Goal: Task Accomplishment & Management: Complete application form

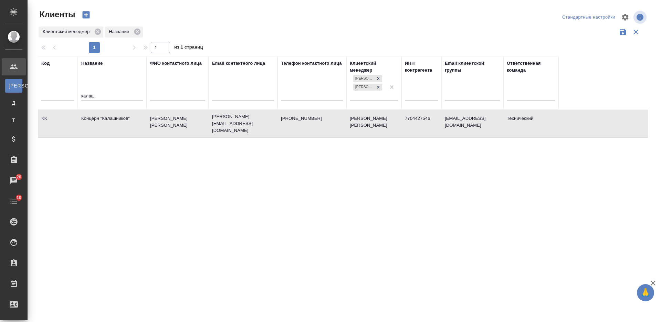
select select "RU"
click at [427, 233] on div "Код Название калаш ФИО контактного лица Email контактного лица Телефон контактн…" at bounding box center [343, 180] width 610 height 248
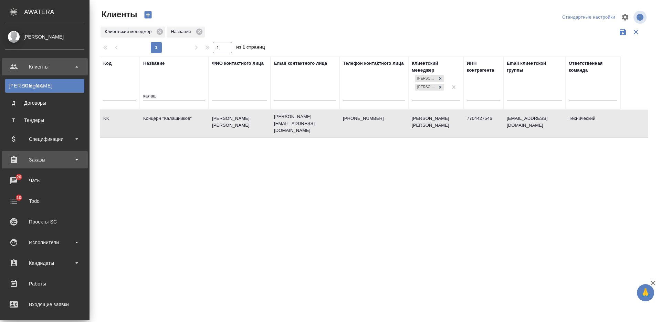
click at [41, 163] on div "Заказы" at bounding box center [44, 160] width 79 height 10
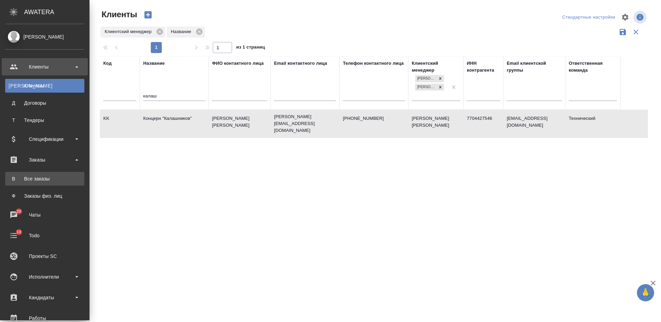
click at [44, 180] on div "Все заказы" at bounding box center [45, 178] width 72 height 7
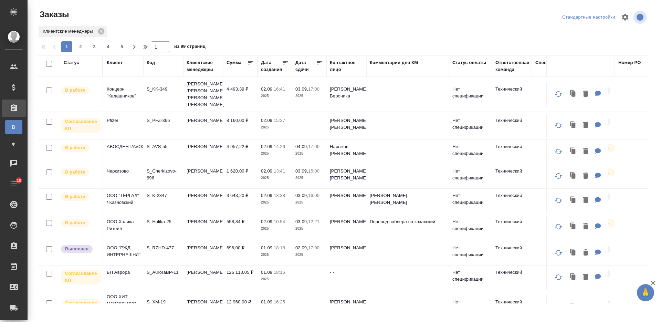
click at [149, 64] on div "Код" at bounding box center [151, 62] width 8 height 7
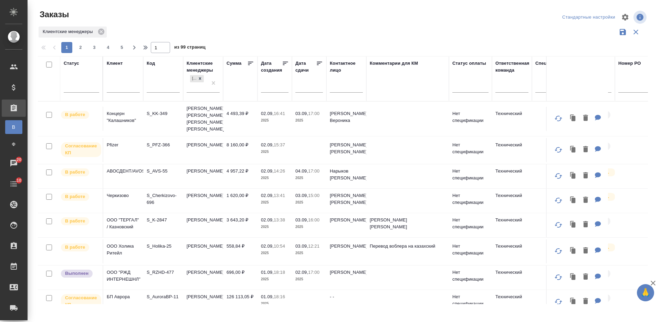
click at [155, 87] on input "text" at bounding box center [163, 88] width 33 height 9
paste input "S_GILS-91"
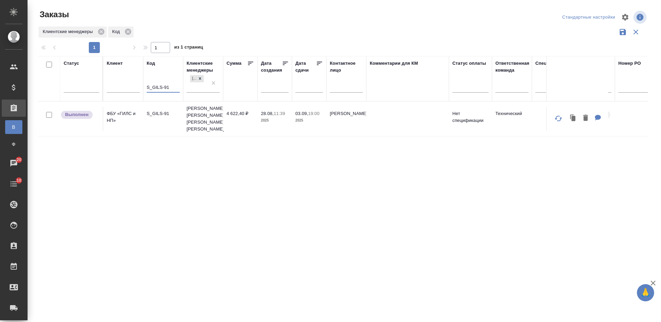
type input "S_GILS-91"
click at [189, 125] on td "Усманова Ольга, Никифорова Валерия" at bounding box center [203, 119] width 40 height 34
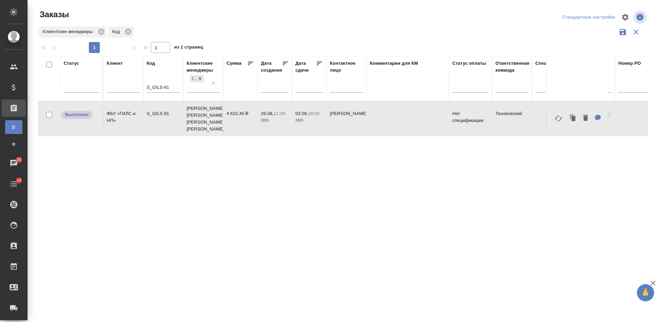
click at [189, 125] on td "Усманова Ольга, Никифорова Валерия" at bounding box center [203, 119] width 40 height 34
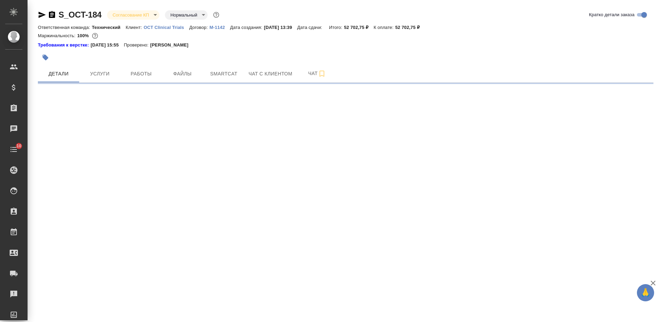
select select "RU"
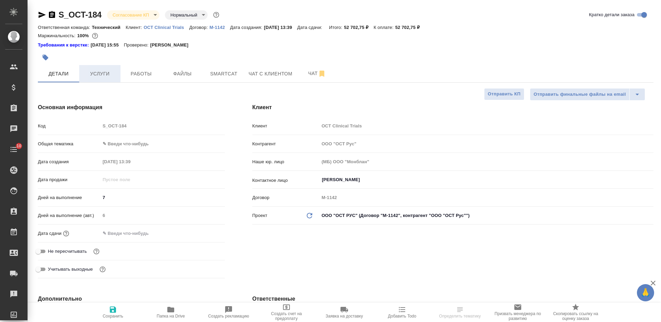
type textarea "x"
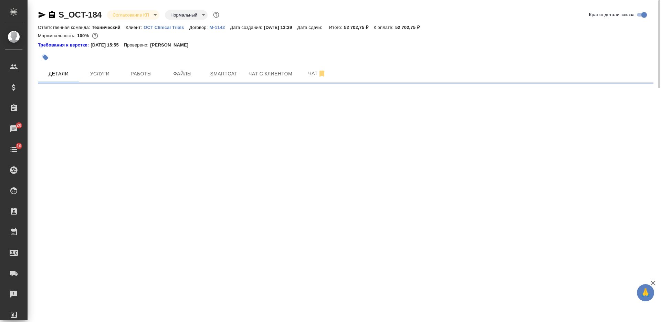
select select "RU"
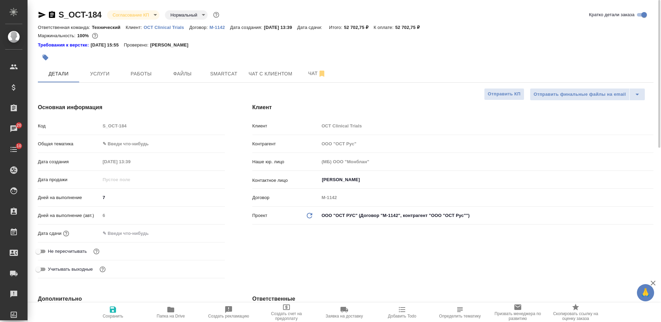
type textarea "x"
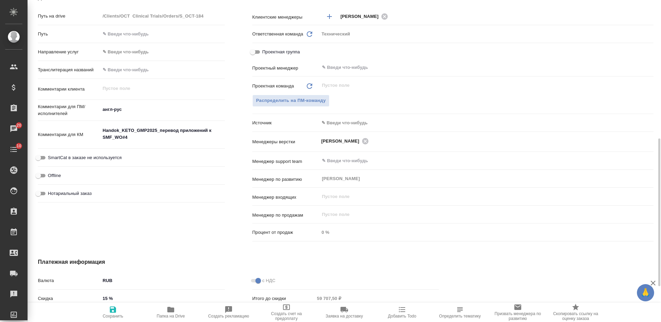
scroll to position [379, 0]
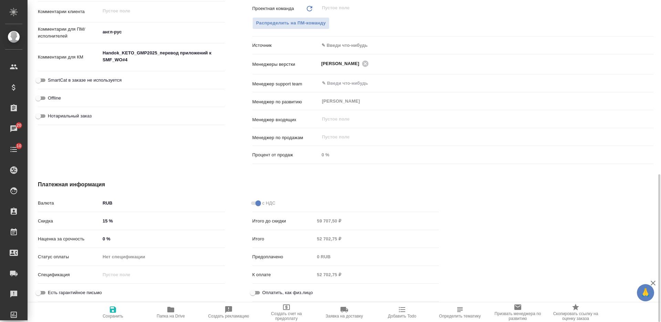
click at [104, 222] on input "15 %" at bounding box center [162, 221] width 125 height 10
click at [104, 222] on input "15 %" at bounding box center [163, 221] width 124 height 10
type input "3 %"
type textarea "x"
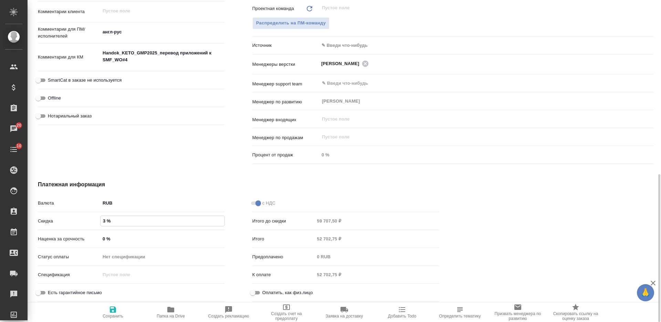
type textarea "x"
type input "30 %"
type textarea "x"
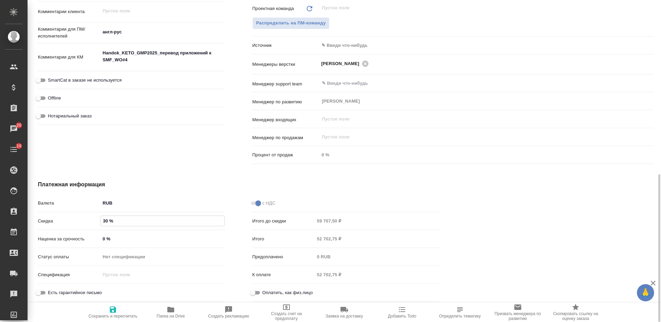
type input "30 %"
click at [110, 310] on icon "button" at bounding box center [113, 310] width 6 height 6
type textarea "x"
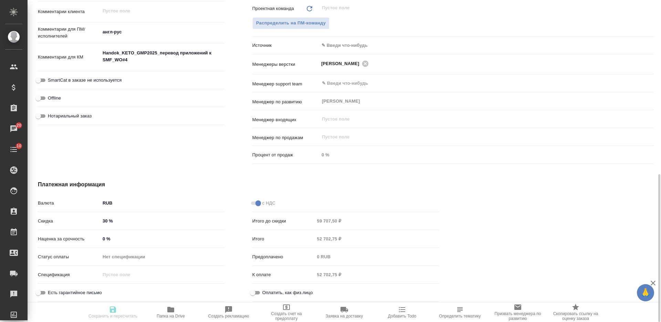
type textarea "x"
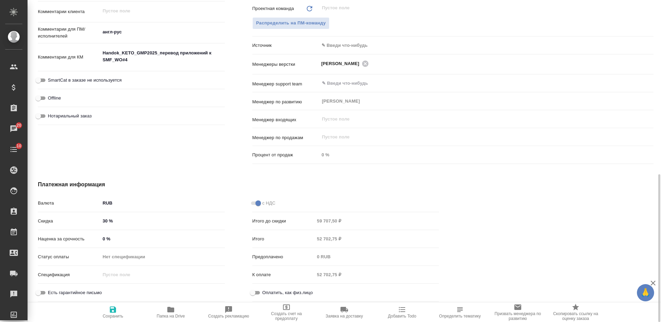
type textarea "x"
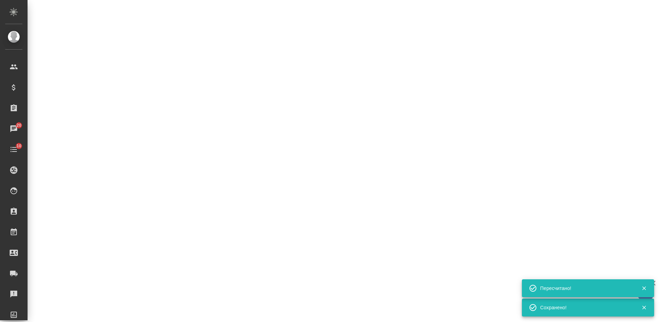
select select "RU"
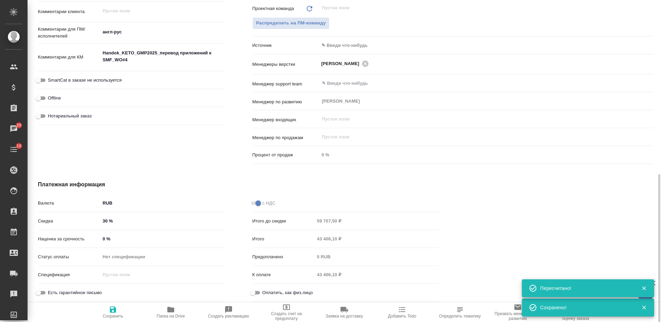
type textarea "x"
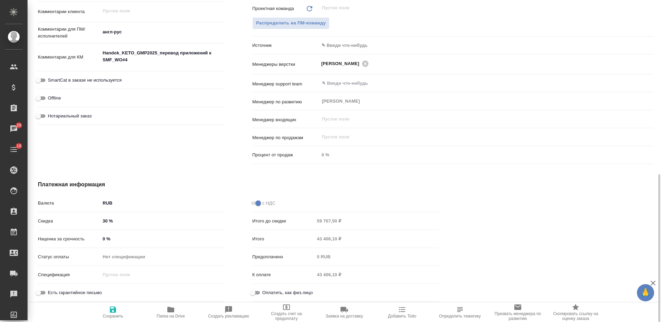
click at [107, 221] on input "30 %" at bounding box center [162, 221] width 125 height 10
click at [106, 220] on input "30 %" at bounding box center [163, 221] width 124 height 10
type textarea "x"
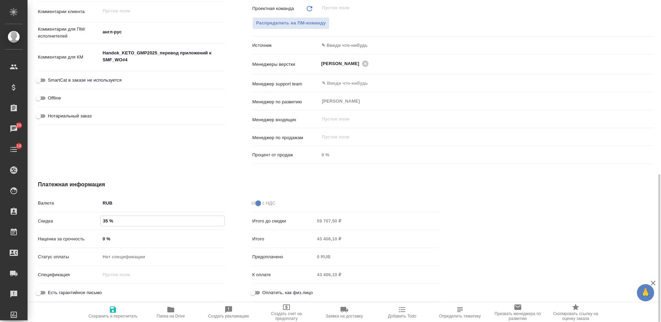
type input "35 %"
drag, startPoint x: 109, startPoint y: 309, endPoint x: 108, endPoint y: 305, distance: 4.0
click at [108, 309] on span "Сохранить и пересчитать" at bounding box center [113, 311] width 50 height 13
type textarea "x"
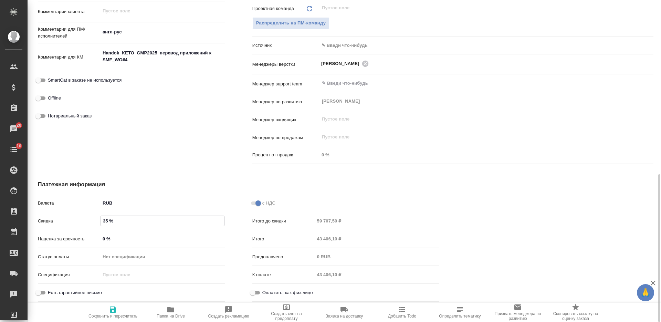
type textarea "x"
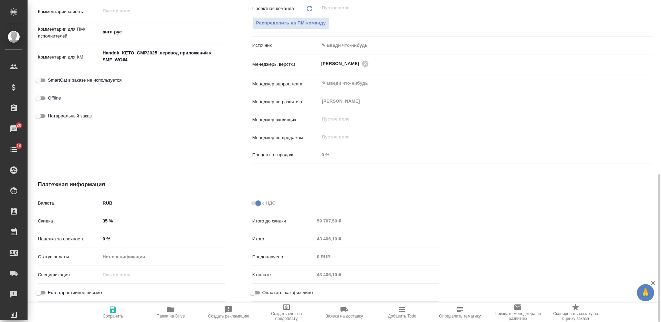
type textarea "x"
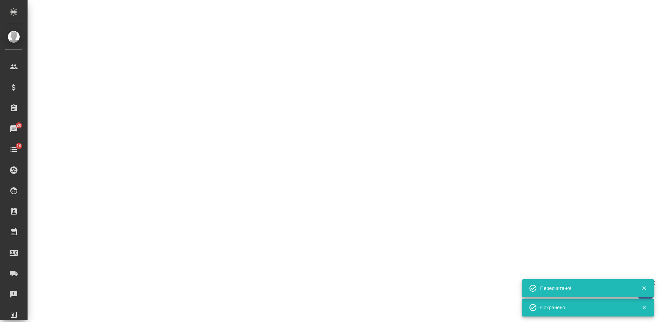
select select "RU"
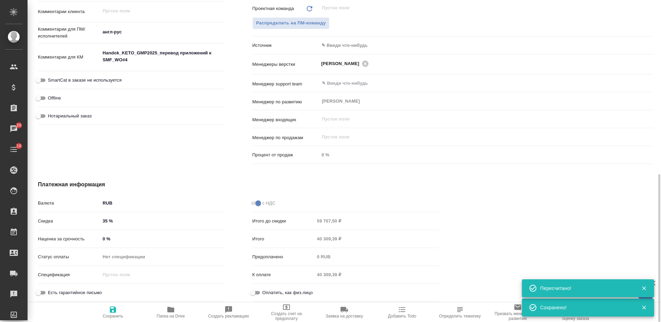
type textarea "x"
click at [108, 220] on input "35 %" at bounding box center [162, 221] width 125 height 10
click at [102, 219] on input "35 %" at bounding box center [163, 221] width 124 height 10
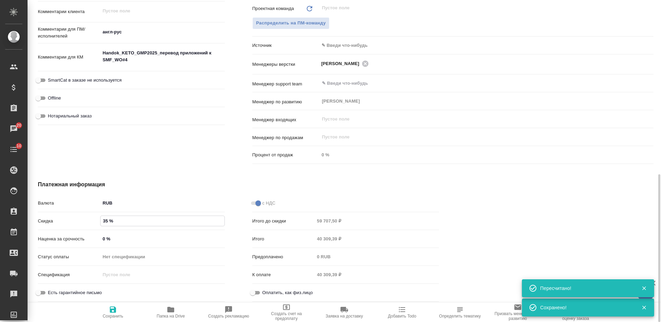
type textarea "x"
type input "40 %"
type textarea "x"
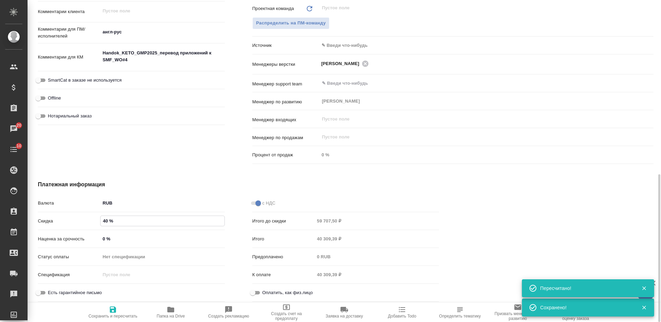
type textarea "x"
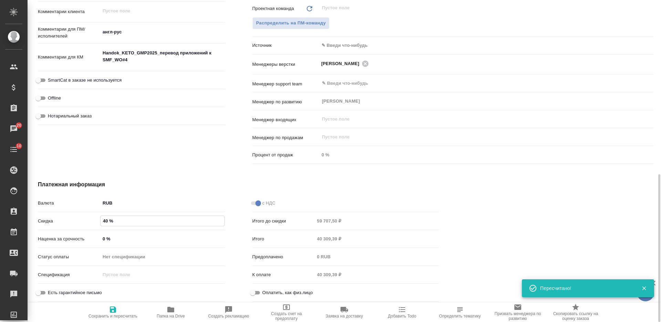
type input "40 %"
click at [116, 307] on icon "button" at bounding box center [113, 309] width 8 height 8
type textarea "x"
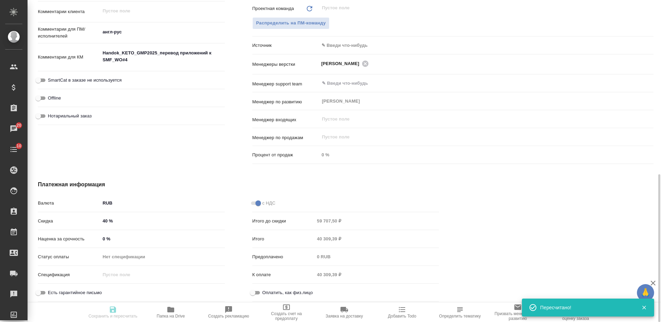
type textarea "x"
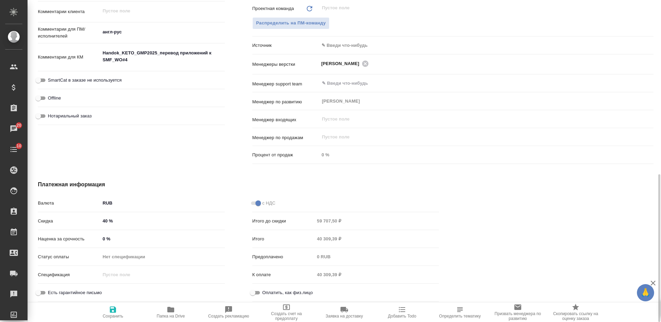
type textarea "x"
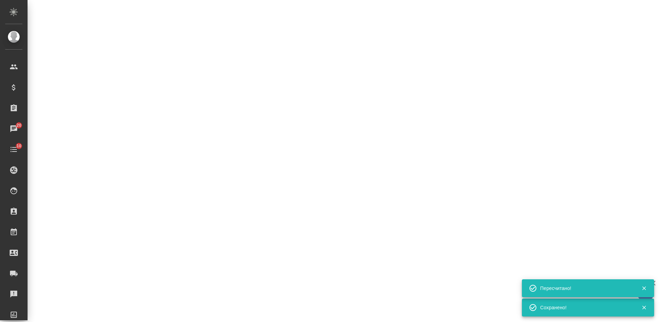
select select "RU"
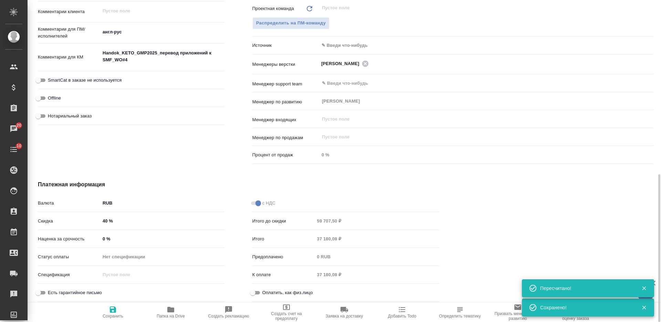
type textarea "x"
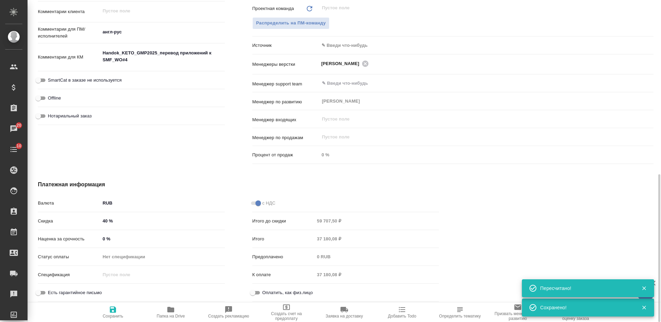
type textarea "x"
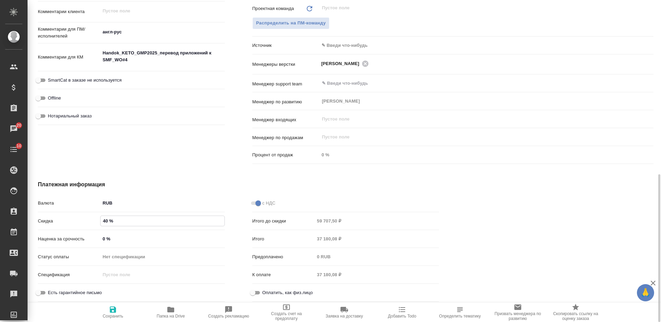
click at [105, 218] on input "40 %" at bounding box center [163, 221] width 124 height 10
type input "4 %"
type textarea "x"
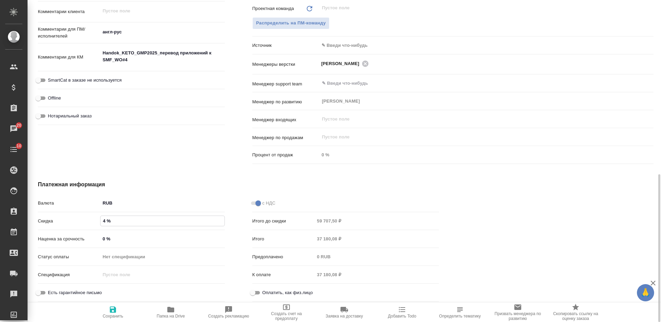
type textarea "x"
type input "45 %"
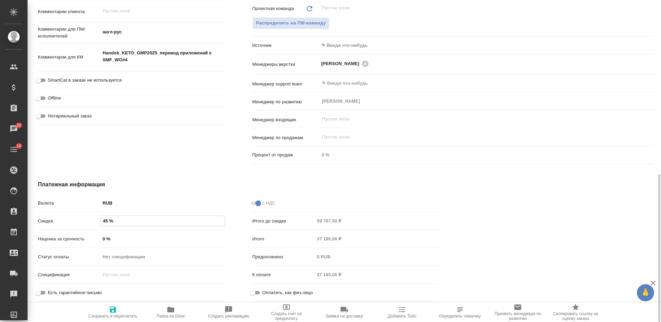
click at [112, 307] on icon "button" at bounding box center [113, 310] width 6 height 6
type textarea "x"
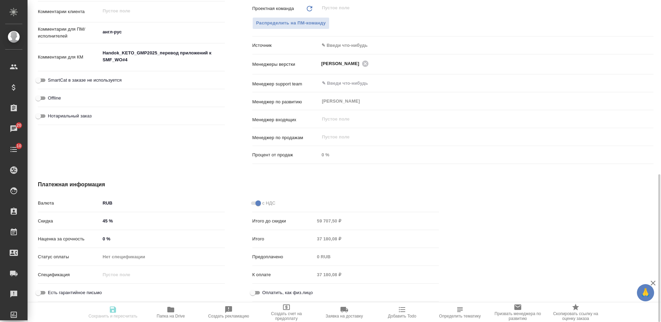
type textarea "x"
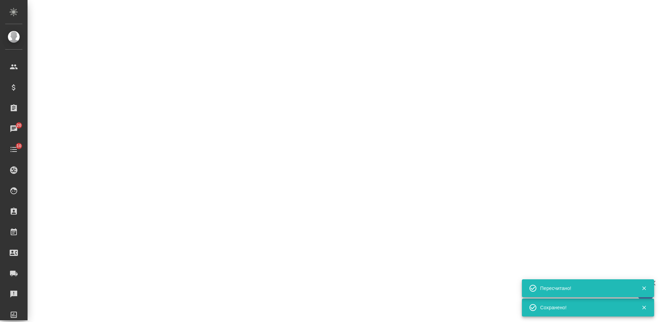
select select "RU"
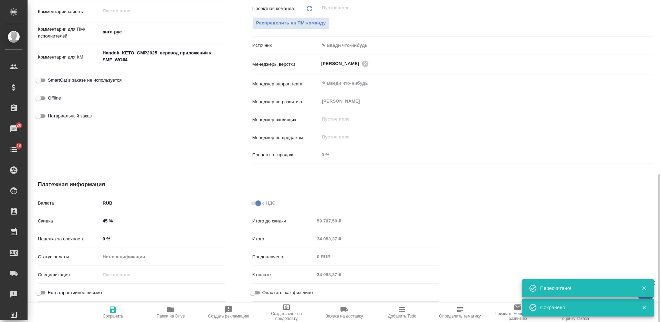
type textarea "x"
click at [107, 220] on input "45 %" at bounding box center [162, 221] width 125 height 10
click at [107, 220] on input "45 %" at bounding box center [163, 221] width 124 height 10
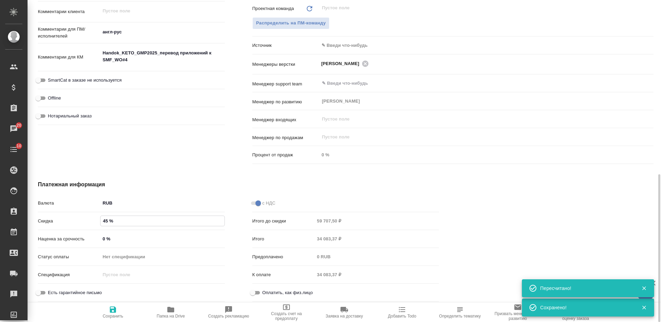
click at [103, 219] on input "45 %" at bounding box center [163, 221] width 124 height 10
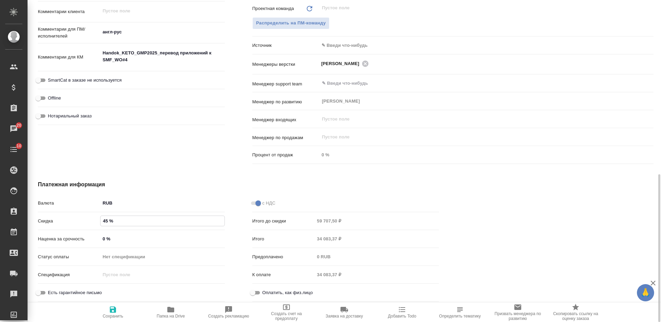
type textarea "x"
type input "5 %"
type textarea "x"
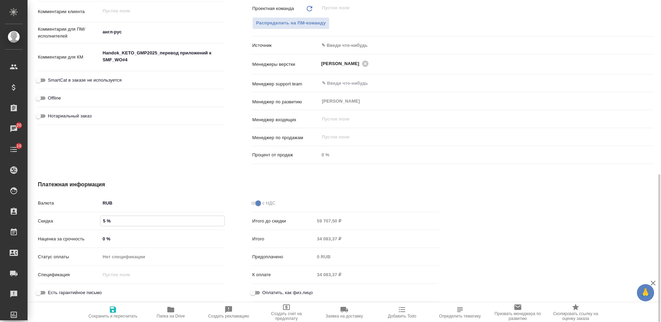
type textarea "x"
type input "50 %"
click at [108, 309] on span "Сохранить и пересчитать" at bounding box center [113, 311] width 50 height 13
type textarea "x"
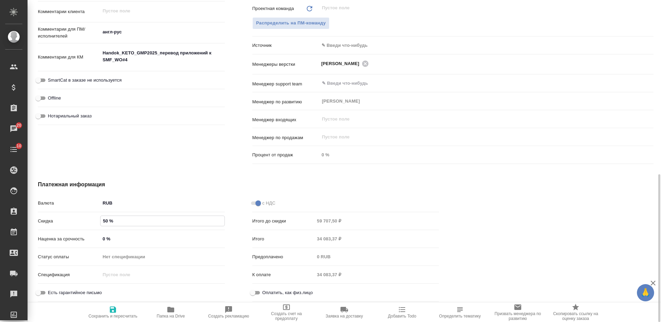
type textarea "x"
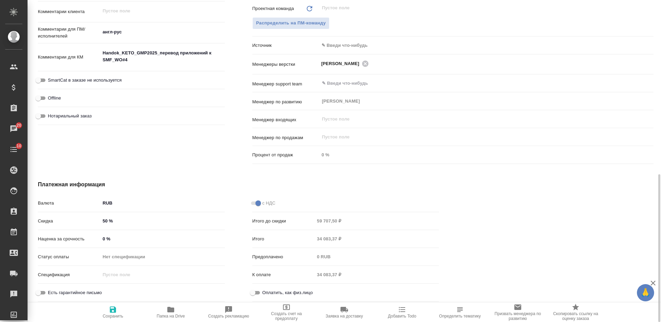
type textarea "x"
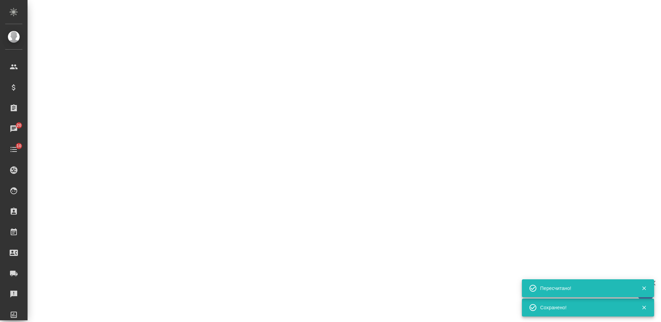
select select "RU"
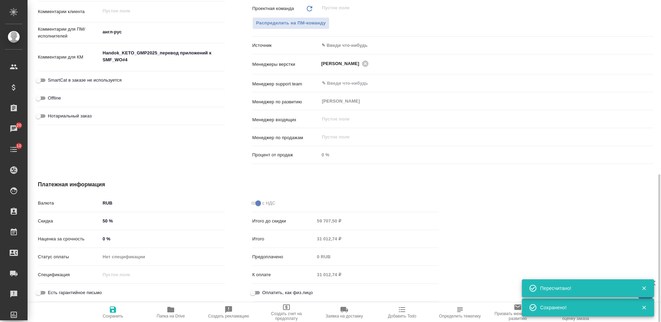
type textarea "x"
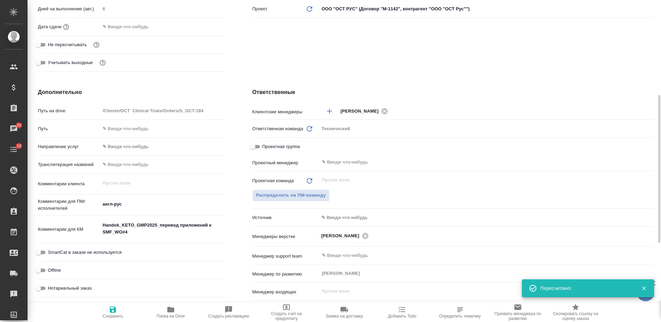
scroll to position [0, 0]
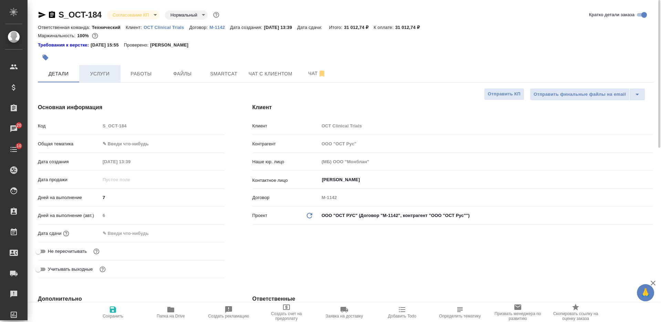
click at [96, 77] on span "Услуги" at bounding box center [99, 74] width 33 height 9
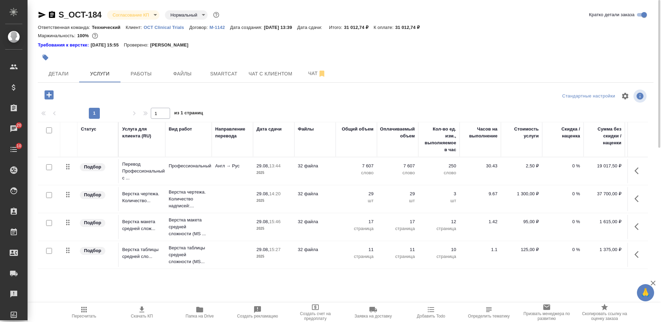
click at [150, 313] on span "Скачать КП" at bounding box center [142, 311] width 50 height 13
click at [71, 70] on span "Детали" at bounding box center [58, 74] width 33 height 9
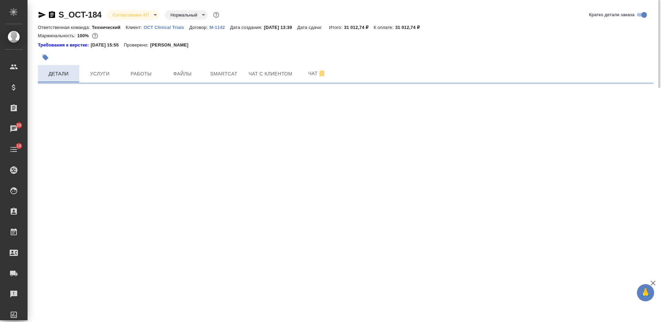
select select "RU"
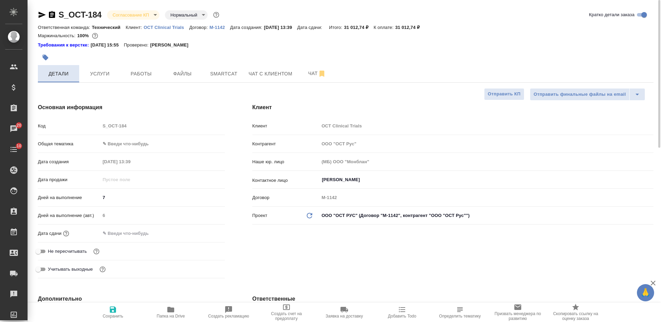
type textarea "x"
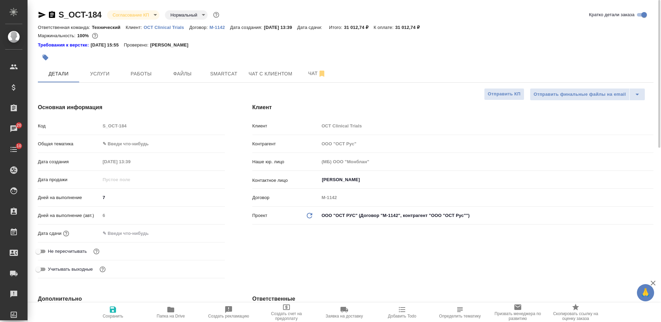
type textarea "x"
select select "RU"
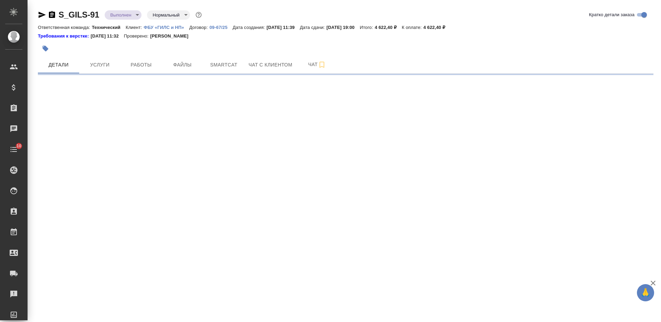
select select "RU"
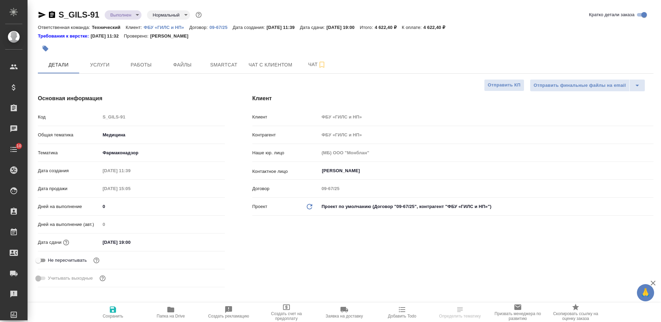
type textarea "x"
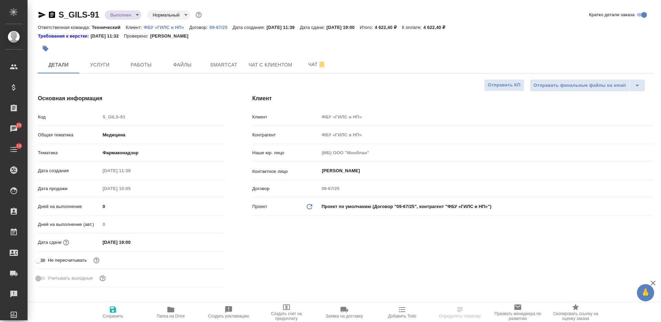
type textarea "x"
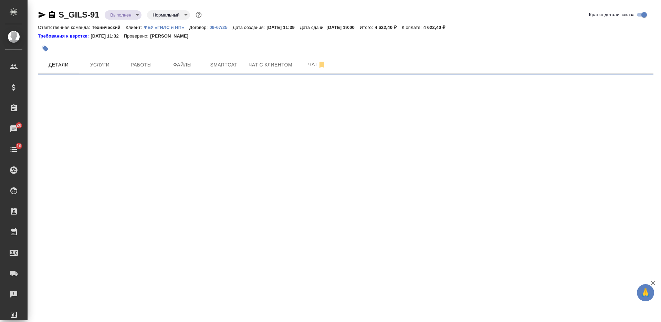
select select "RU"
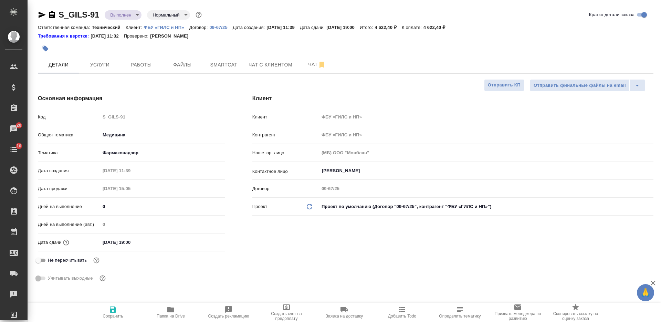
type textarea "x"
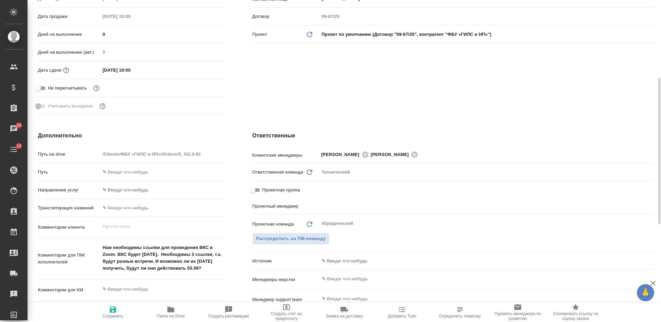
type input "Федотова Ирина"
type input "[PERSON_NAME]"
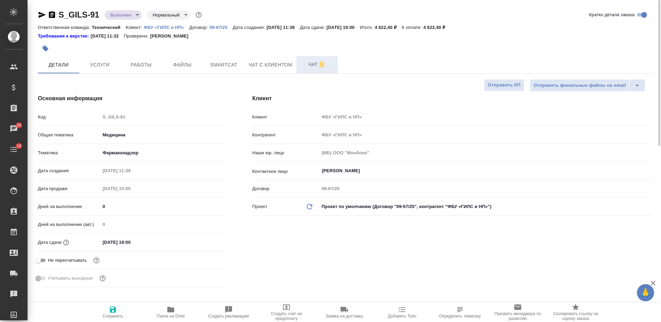
click at [311, 64] on span "Чат" at bounding box center [317, 64] width 33 height 9
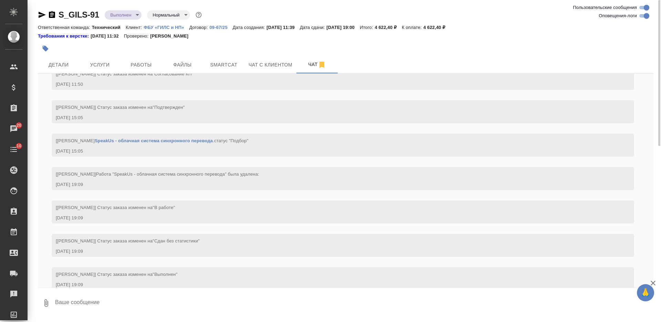
scroll to position [204, 0]
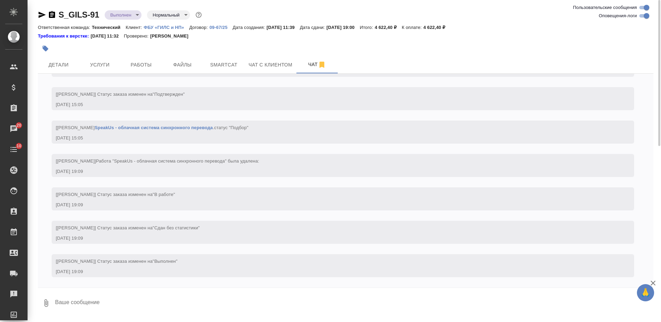
click at [282, 294] on textarea at bounding box center [353, 302] width 599 height 23
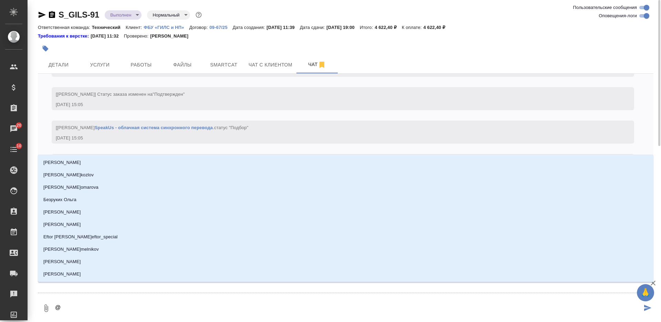
type textarea "@Ф"
type input "Ф"
type textarea "@Фе"
type input "Фе"
type textarea "@Фед"
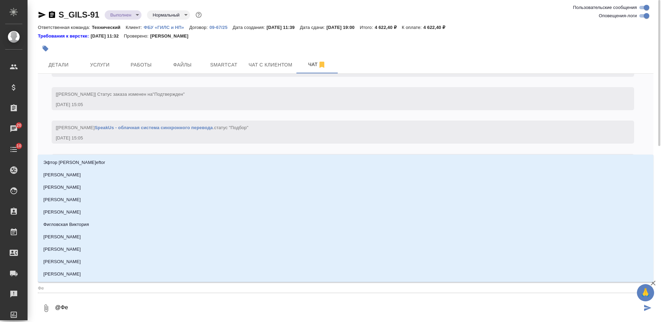
type input "Фед"
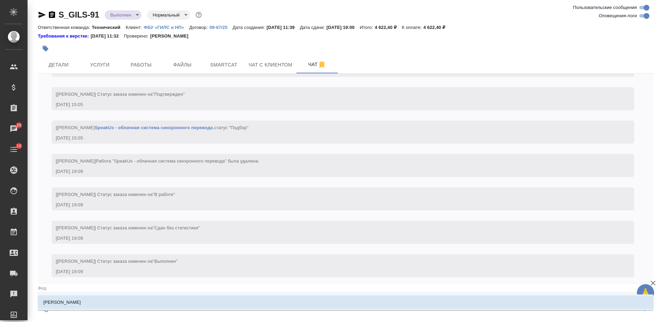
click at [284, 300] on li "[PERSON_NAME]" at bounding box center [346, 302] width 616 height 12
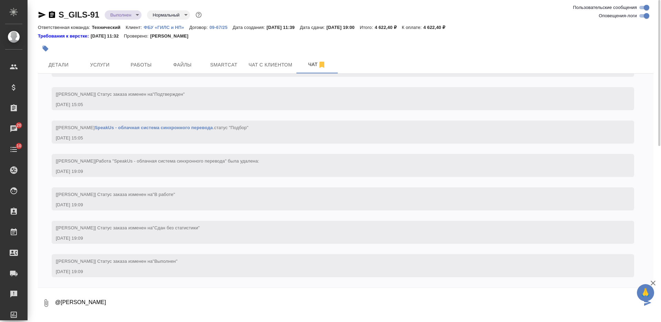
paste textarea "По поводу завтрашней zoom встречи. Я с коллегами в 14:30 подключусь по ссылке ч…"
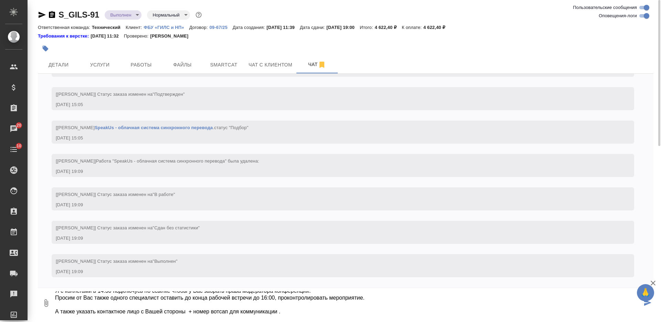
type textarea "@Федотова Ирина По поводу завтрашней zoom встречи. Я с коллегами в 14:30 подклю…"
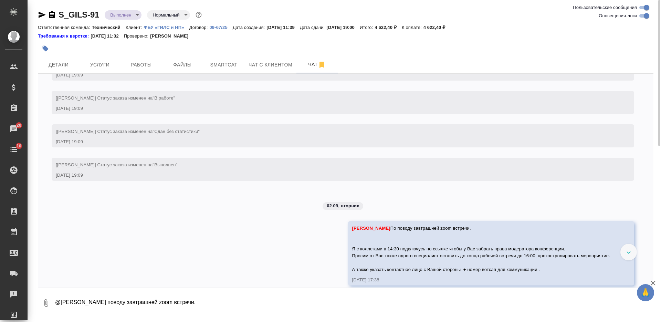
scroll to position [309, 0]
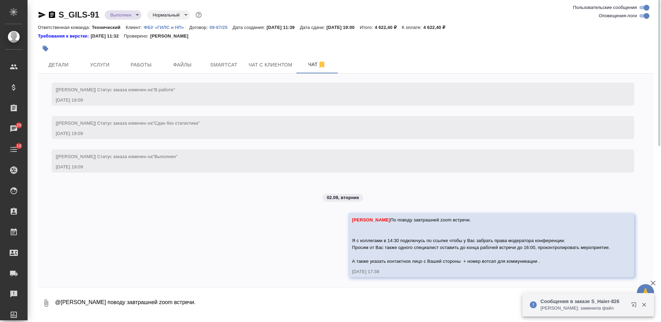
click at [39, 14] on icon "button" at bounding box center [42, 15] width 7 height 6
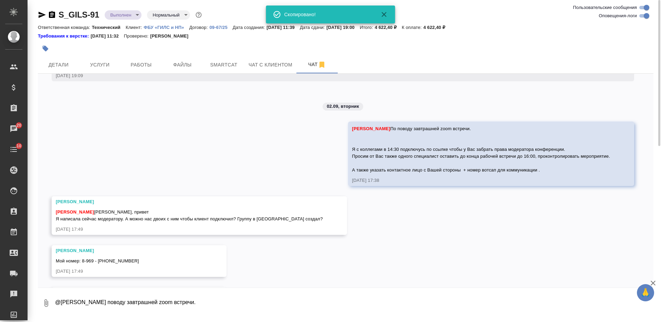
scroll to position [442, 0]
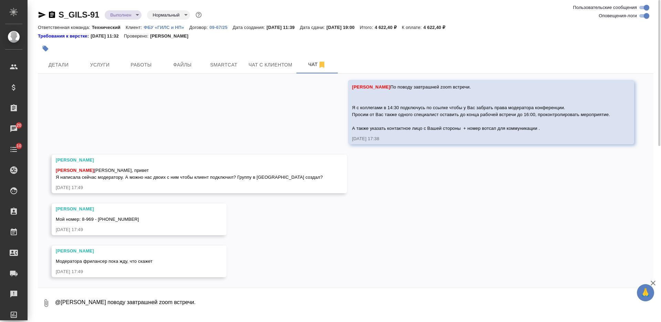
drag, startPoint x: 56, startPoint y: 210, endPoint x: 95, endPoint y: 208, distance: 39.0
click at [96, 209] on div "[PERSON_NAME]" at bounding box center [129, 209] width 147 height 7
copy div "[PERSON_NAME]"
drag, startPoint x: 122, startPoint y: 216, endPoint x: 82, endPoint y: 217, distance: 39.6
click at [83, 217] on div "Мой номер: 8-969 - 039- 93-96" at bounding box center [129, 218] width 147 height 9
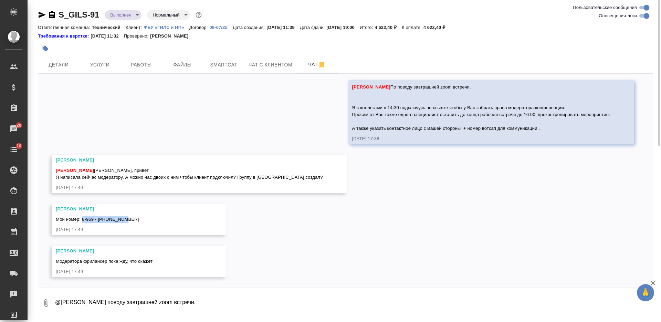
copy span "8-969 - 039- 93-96"
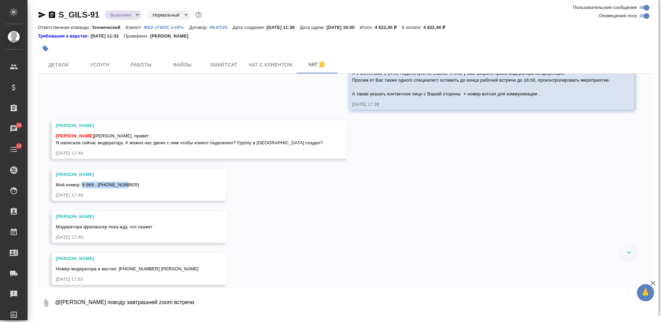
scroll to position [526, 0]
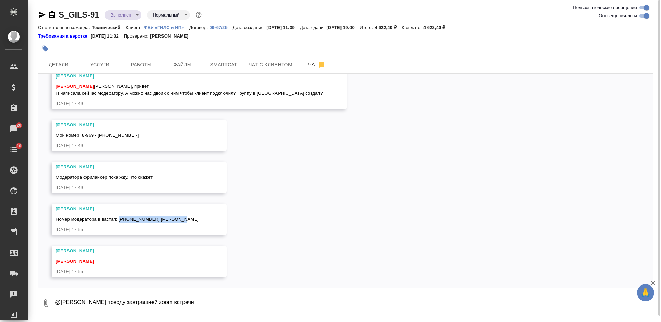
drag, startPoint x: 119, startPoint y: 218, endPoint x: 180, endPoint y: 218, distance: 61.3
click at [180, 218] on div "Номер модератора в вастап: +7 985 392-09-32 Алексей" at bounding box center [129, 218] width 147 height 9
copy span "+7 985 392-09-32 Алексей"
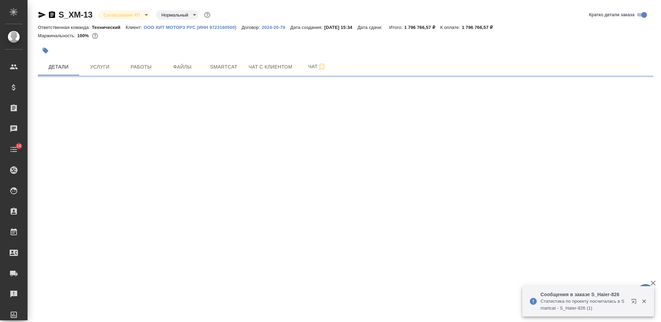
click at [54, 15] on icon "button" at bounding box center [52, 14] width 6 height 7
select select "RU"
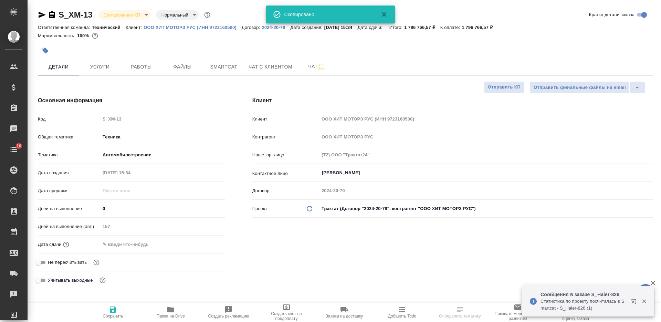
type textarea "x"
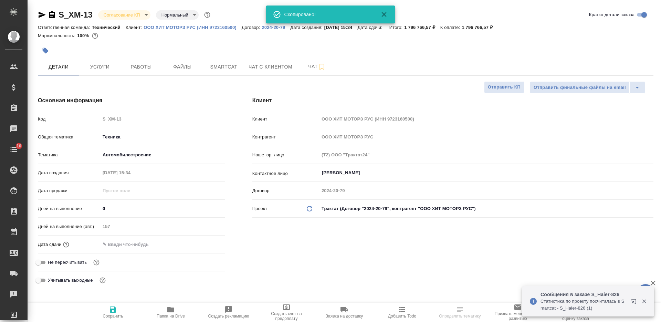
type textarea "x"
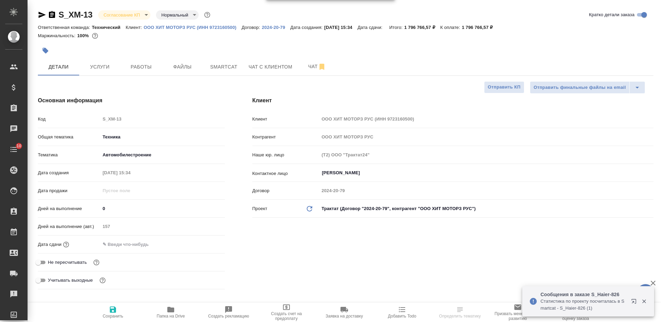
type textarea "x"
select select "RU"
type textarea "x"
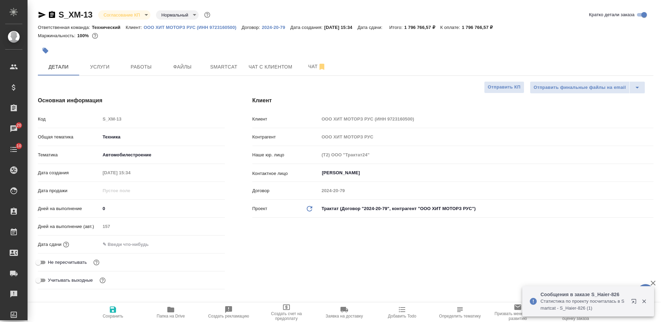
type textarea "x"
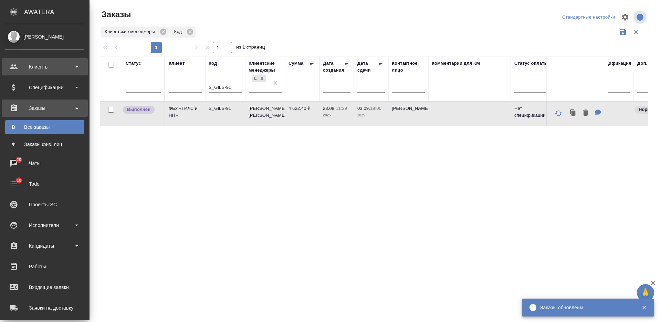
click at [50, 67] on div "Клиенты" at bounding box center [44, 67] width 79 height 10
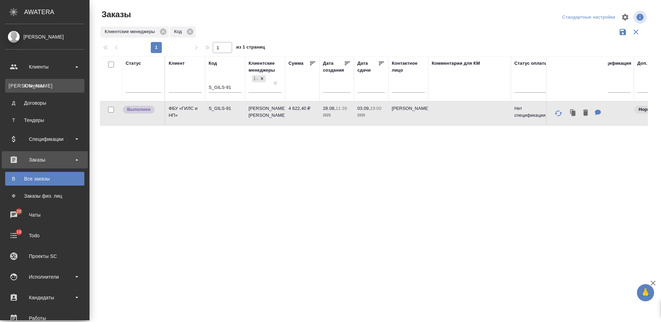
click at [44, 86] on div "Клиенты" at bounding box center [45, 85] width 72 height 7
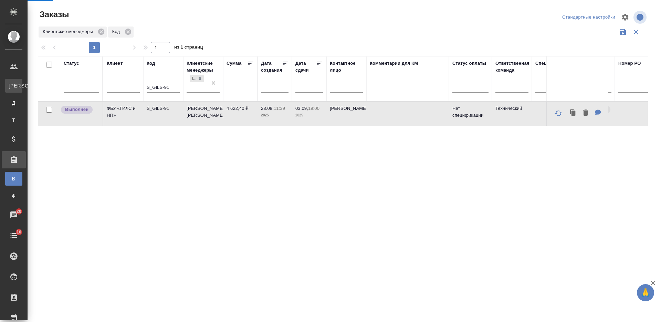
select select "RU"
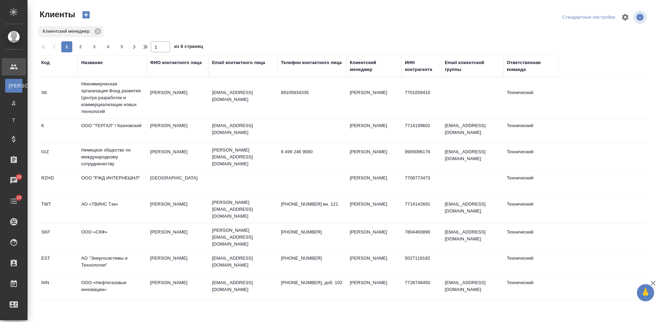
click at [98, 63] on div "Название" at bounding box center [91, 62] width 21 height 7
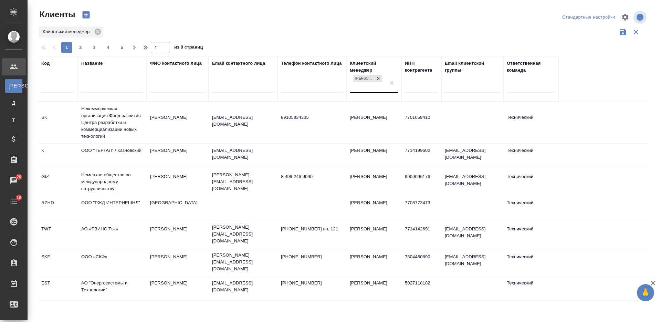
click at [359, 92] on div "[PERSON_NAME]" at bounding box center [368, 83] width 36 height 19
type input "усма"
drag, startPoint x: 364, startPoint y: 104, endPoint x: 336, endPoint y: 100, distance: 27.9
click at [364, 105] on div "[PERSON_NAME]" at bounding box center [401, 108] width 103 height 12
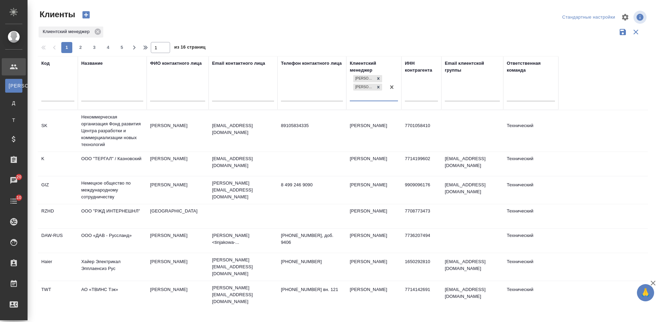
click at [103, 95] on input "text" at bounding box center [112, 97] width 62 height 9
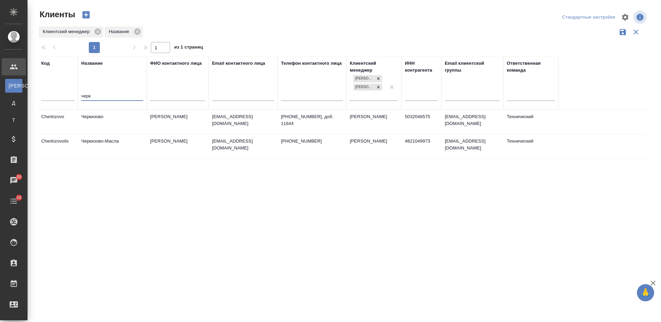
type input "черк"
click at [123, 119] on td "Черкизово" at bounding box center [112, 122] width 69 height 24
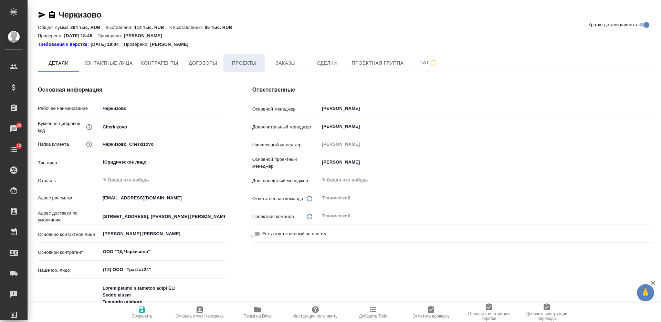
click at [263, 65] on button "Проекты" at bounding box center [244, 62] width 41 height 17
click at [279, 62] on span "Заказы" at bounding box center [285, 63] width 33 height 9
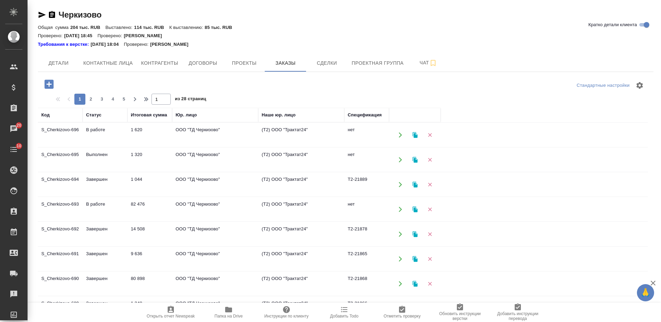
click at [51, 81] on icon "button" at bounding box center [48, 84] width 9 height 9
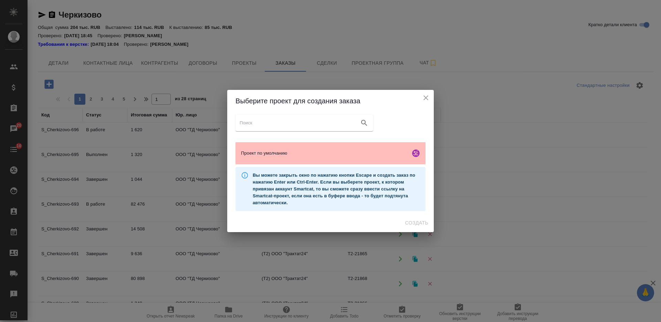
click at [303, 155] on span "Проект по умолчанию" at bounding box center [324, 153] width 167 height 7
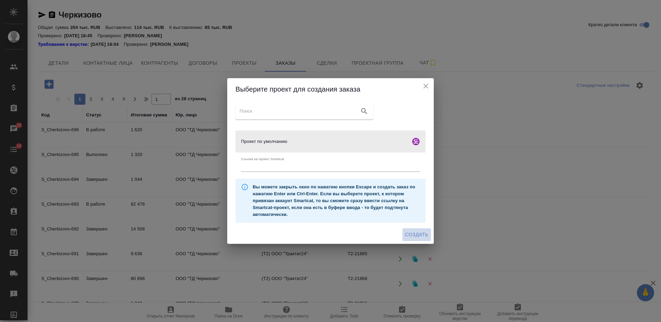
click at [413, 236] on span "Создать" at bounding box center [416, 234] width 23 height 9
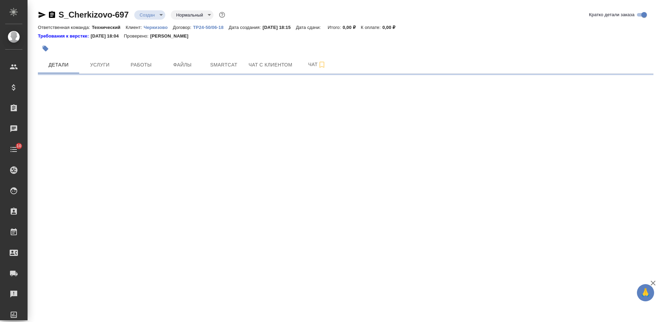
select select "RU"
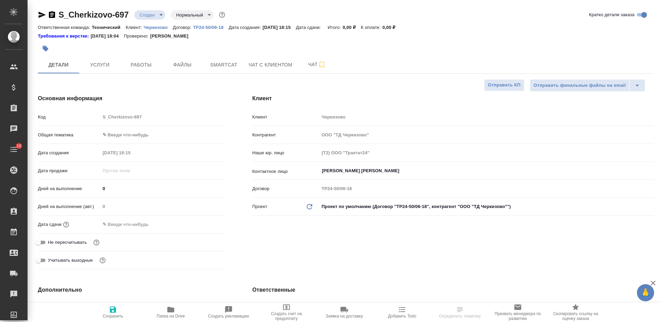
type textarea "x"
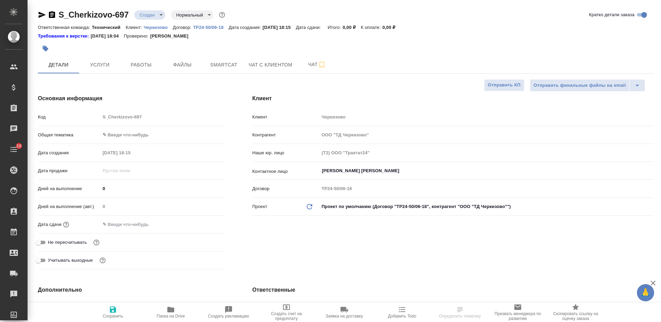
type textarea "x"
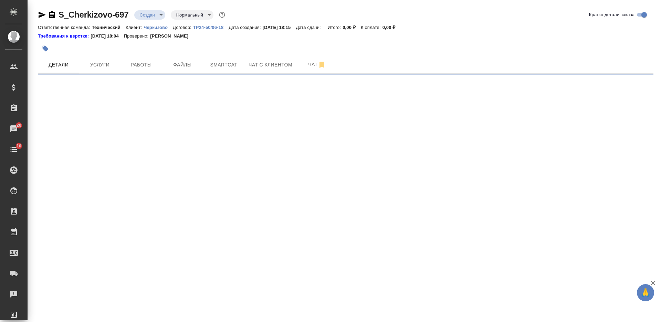
select select "RU"
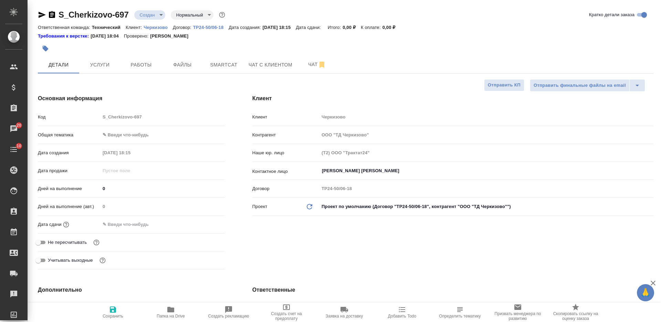
type textarea "x"
click at [334, 176] on div "[PERSON_NAME] [PERSON_NAME]" at bounding box center [486, 171] width 334 height 12
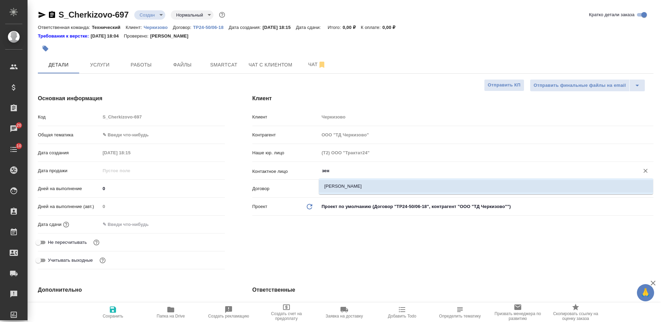
click at [344, 189] on li "[PERSON_NAME]" at bounding box center [486, 186] width 334 height 12
type input "[PERSON_NAME]"
type textarea "x"
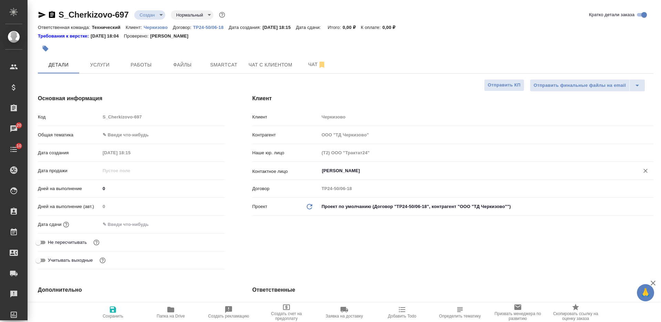
type input "[PERSON_NAME]"
click at [108, 316] on span "Сохранить" at bounding box center [113, 316] width 21 height 5
type textarea "x"
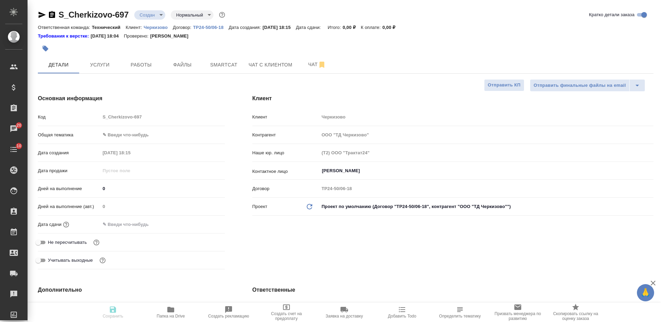
type textarea "x"
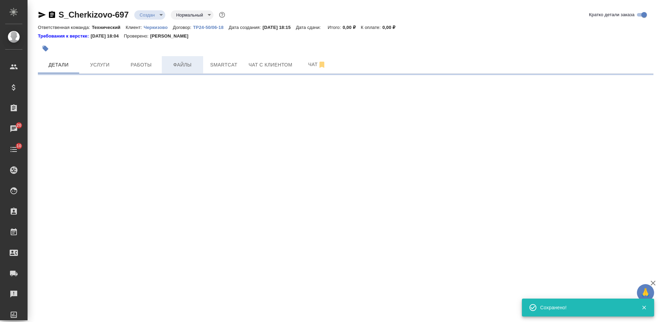
select select "RU"
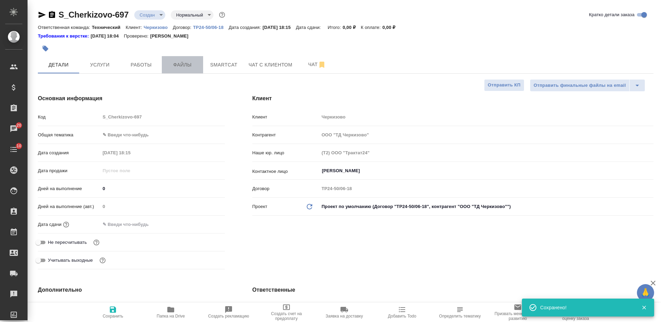
click at [178, 64] on span "Файлы" at bounding box center [182, 65] width 33 height 9
type textarea "x"
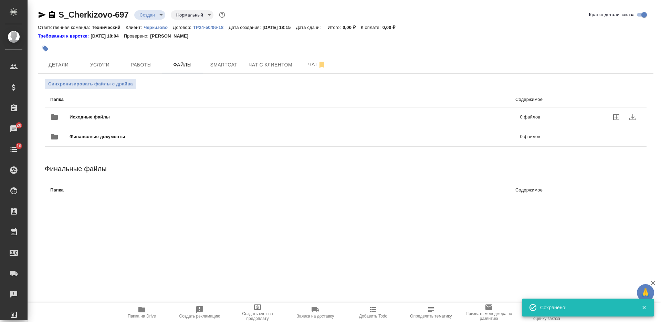
click at [171, 111] on div "Исходные файлы 0 файлов" at bounding box center [295, 117] width 490 height 17
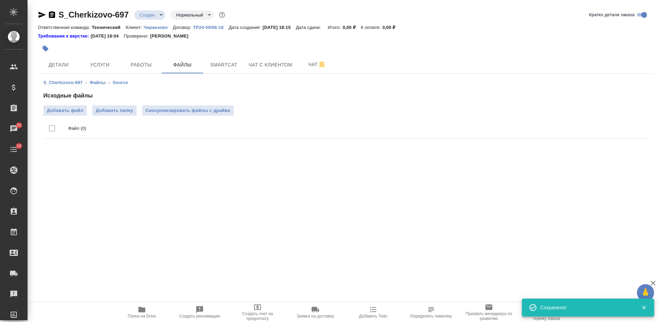
click at [63, 105] on div "Исходные файлы Добавить файл Добавить папку Синхронизировать файлы с драйва Фай…" at bounding box center [345, 117] width 605 height 50
click at [61, 111] on span "Добавить файл" at bounding box center [65, 110] width 37 height 7
click at [0, 0] on input "Добавить файл" at bounding box center [0, 0] width 0 height 0
click at [419, 51] on div at bounding box center [243, 48] width 411 height 15
click at [56, 67] on span "Детали" at bounding box center [58, 65] width 33 height 9
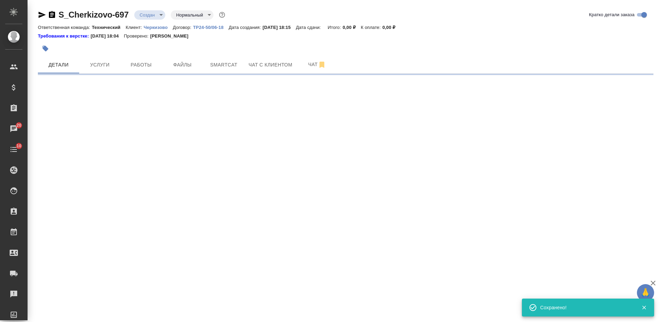
select select "RU"
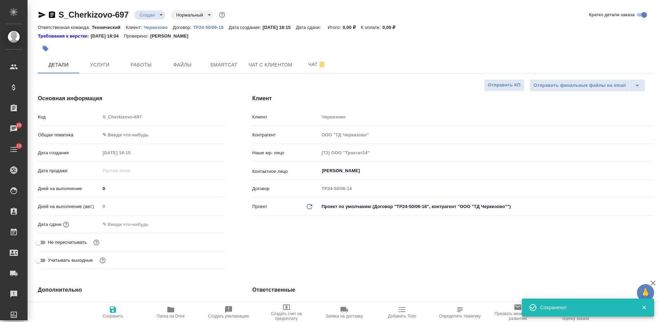
type textarea "x"
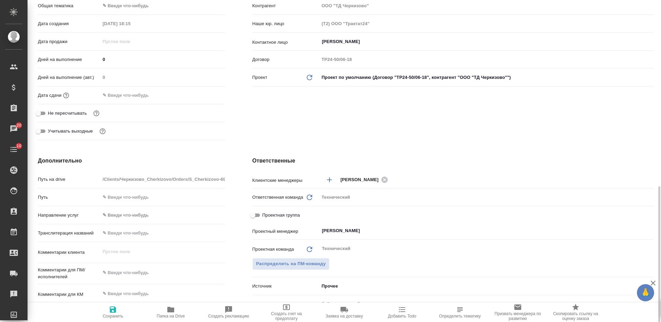
scroll to position [215, 0]
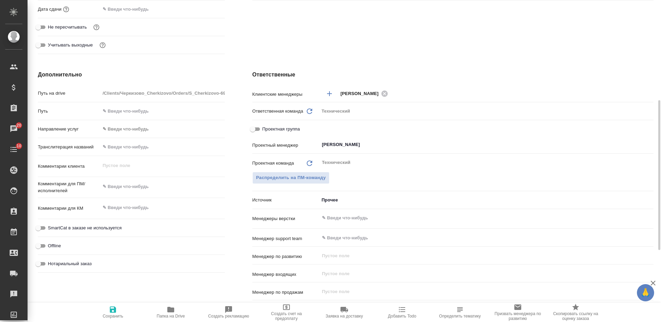
type textarea "x"
click at [132, 189] on textarea at bounding box center [162, 187] width 125 height 12
type textarea "р"
type textarea "x"
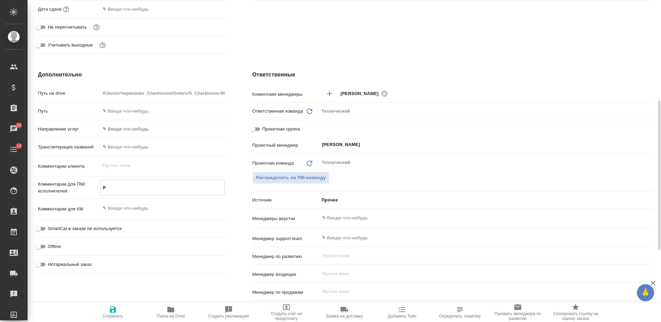
type textarea "x"
type textarea "ру"
type textarea "x"
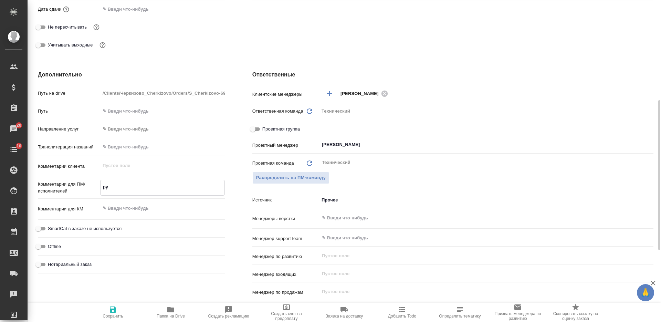
type textarea "x"
type textarea "рус"
type textarea "x"
type textarea "рус-"
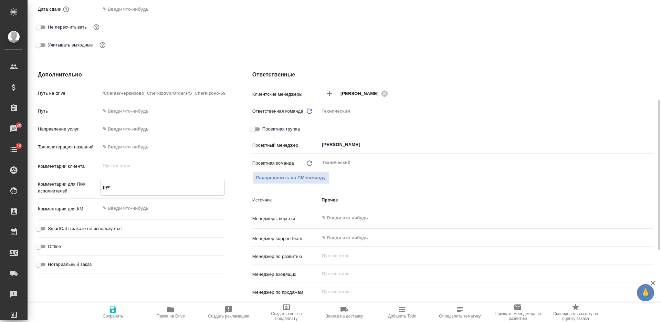
type textarea "x"
type textarea "рус-[PERSON_NAME]"
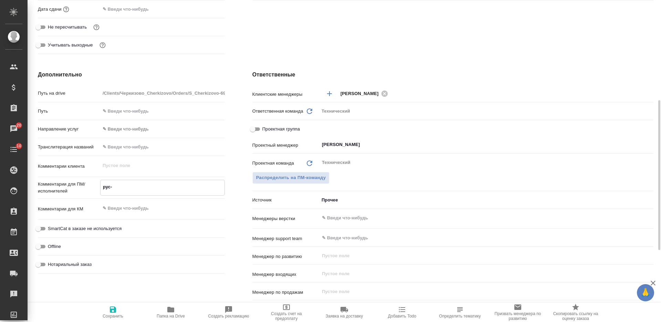
type textarea "x"
type textarea "рус-аз"
type textarea "x"
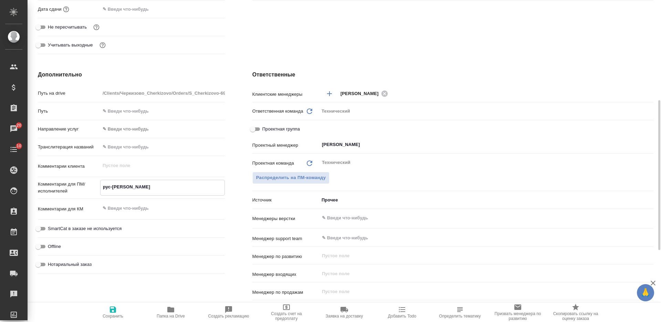
type textarea "x"
type textarea "рус-азе"
type textarea "x"
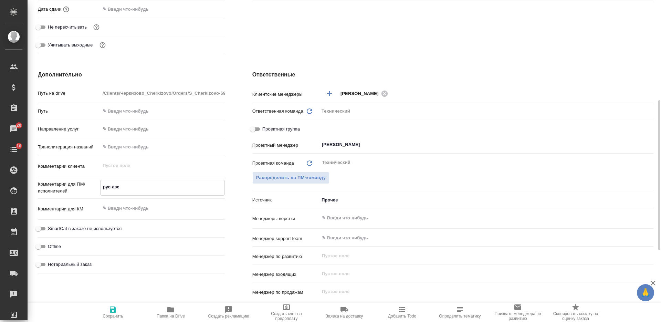
type textarea "x"
type textarea "рус-азер"
type textarea "x"
type textarea "рус-азерб"
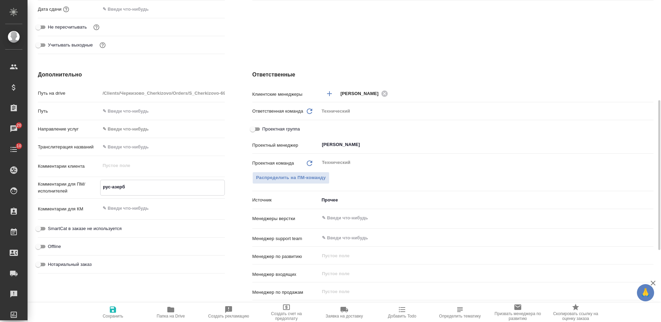
type textarea "x"
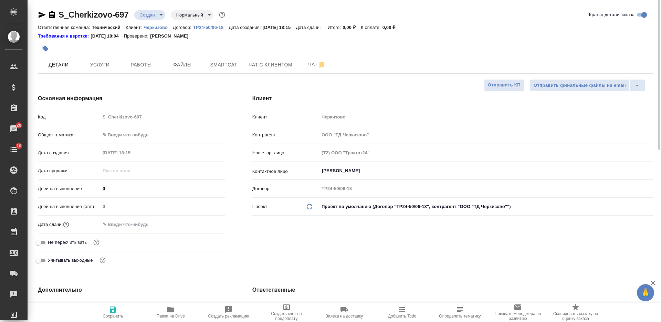
scroll to position [172, 0]
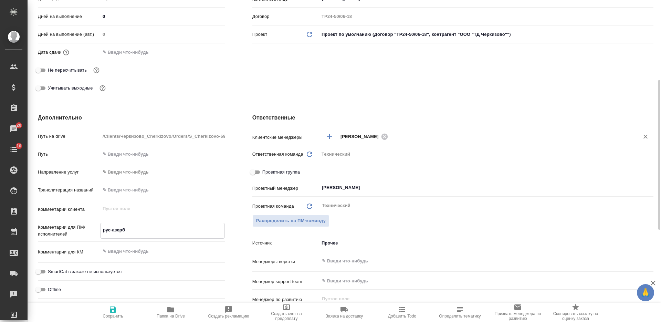
type textarea "рус-азерб"
type textarea "x"
click at [431, 135] on input "text" at bounding box center [509, 136] width 238 height 8
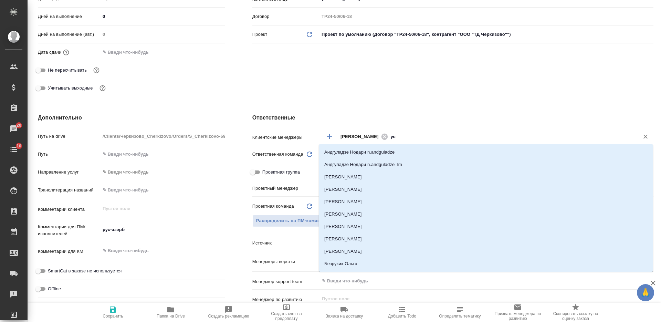
type input "усм"
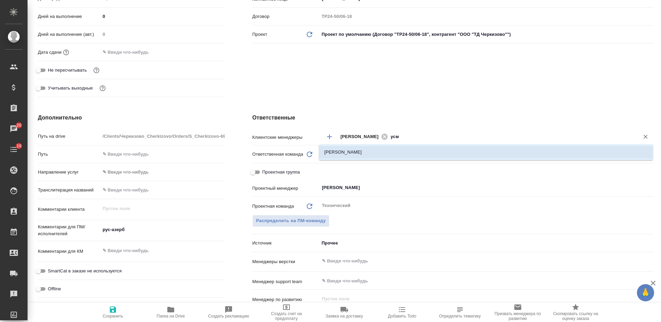
click at [415, 153] on li "[PERSON_NAME]" at bounding box center [486, 152] width 334 height 12
type textarea "x"
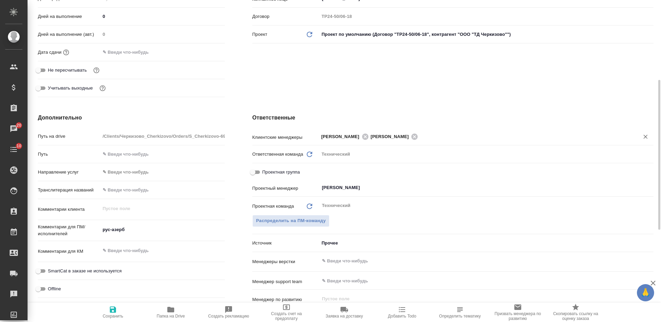
click at [111, 318] on span "Сохранить" at bounding box center [113, 316] width 21 height 5
type textarea "x"
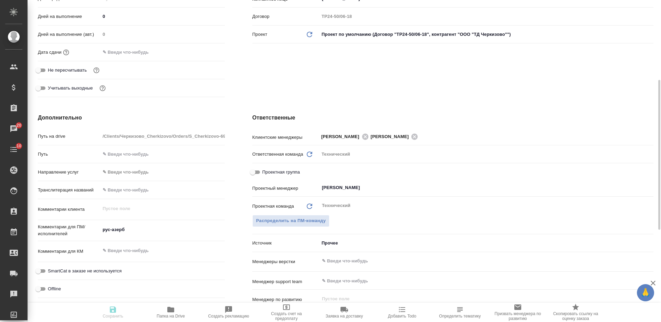
type textarea "x"
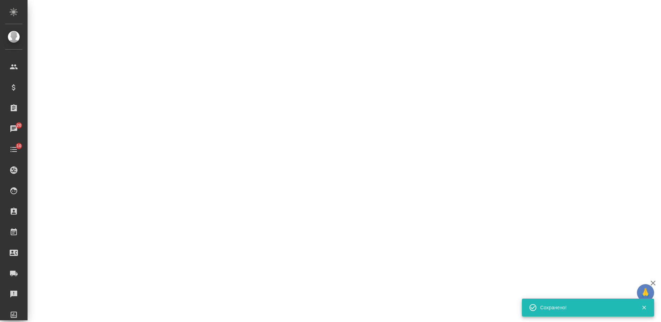
select select "RU"
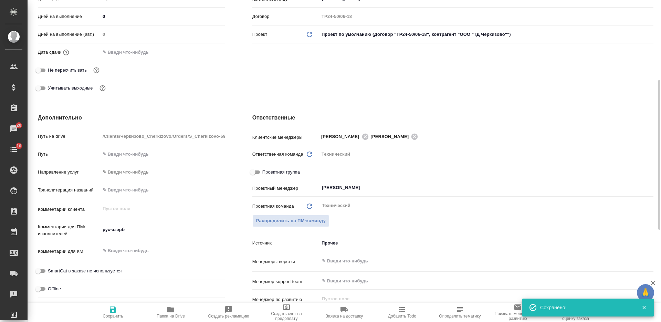
type textarea "x"
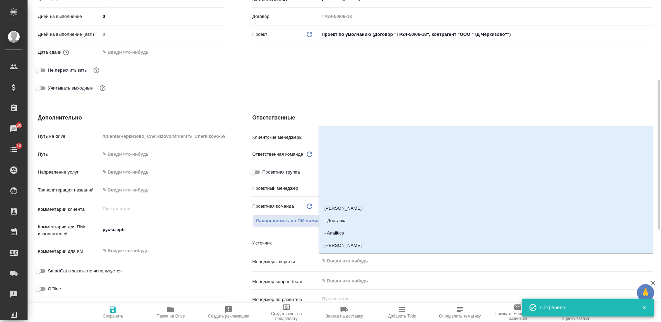
click at [336, 264] on input "text" at bounding box center [474, 261] width 307 height 8
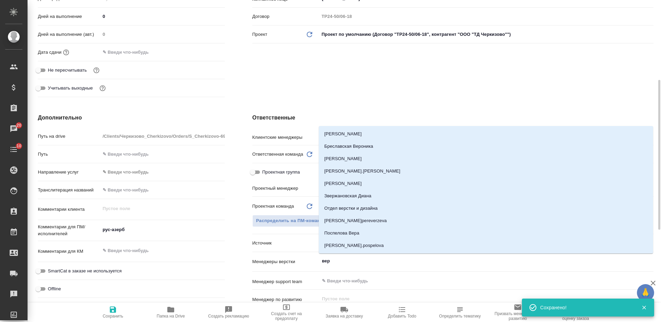
type input "верс"
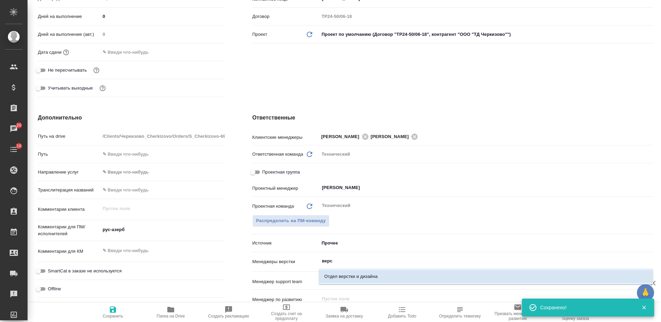
click at [338, 274] on li "Отдел верстки и дизайна" at bounding box center [486, 276] width 334 height 12
type textarea "x"
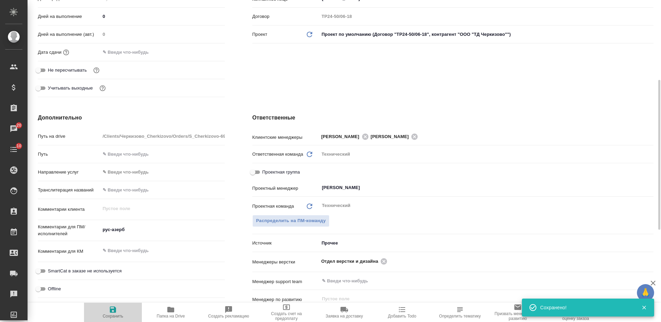
click at [113, 309] on icon "button" at bounding box center [113, 310] width 6 height 6
type textarea "x"
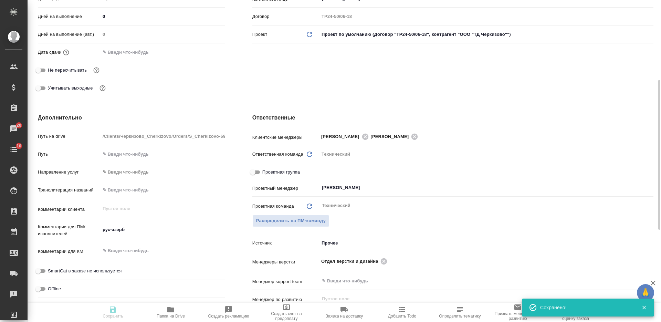
type textarea "x"
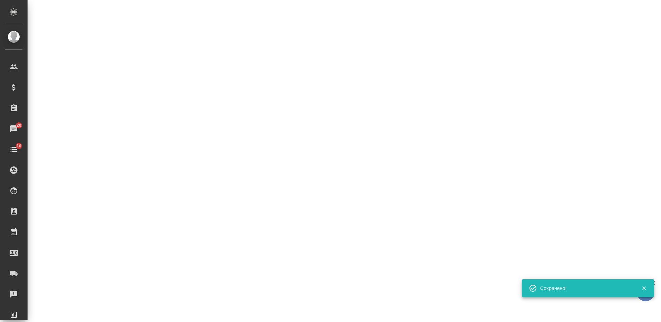
select select "RU"
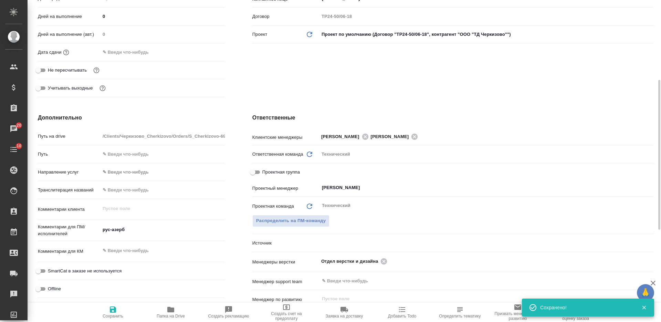
type textarea "x"
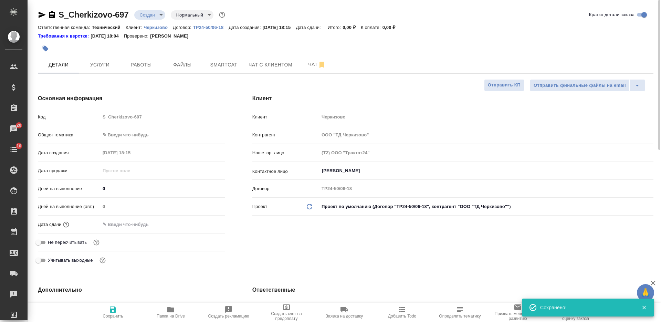
click at [151, 12] on body "🙏 .cls-1 fill:#fff; AWATERA [PERSON_NAME] Спецификации Заказы 20 Чаты 10 Todo П…" at bounding box center [330, 161] width 661 height 322
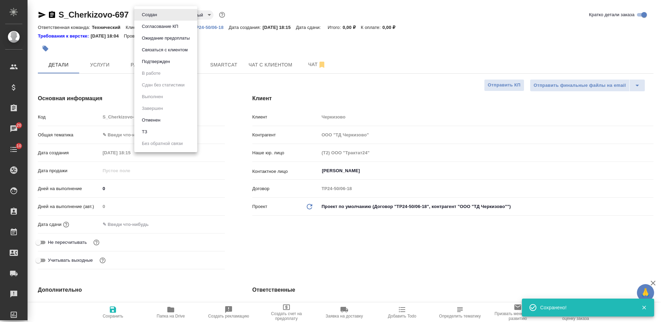
click at [243, 52] on div at bounding box center [330, 161] width 661 height 322
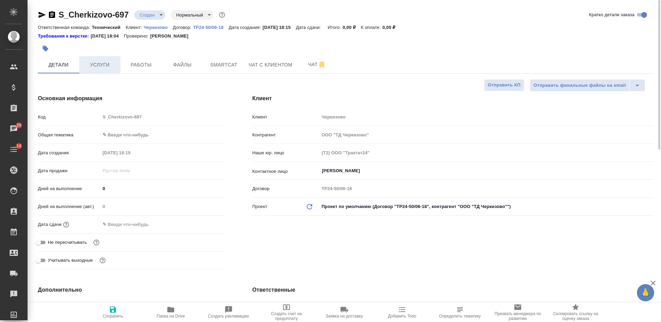
click at [103, 61] on span "Услуги" at bounding box center [99, 65] width 33 height 9
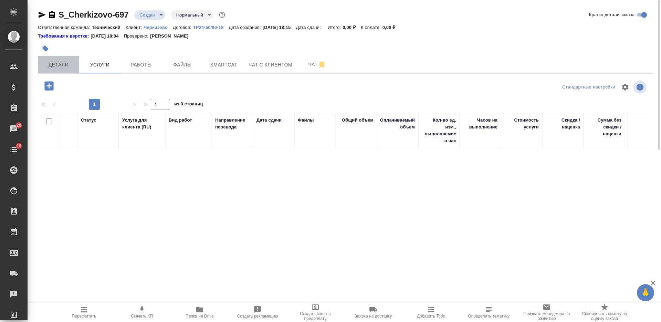
click at [62, 67] on span "Детали" at bounding box center [58, 65] width 33 height 9
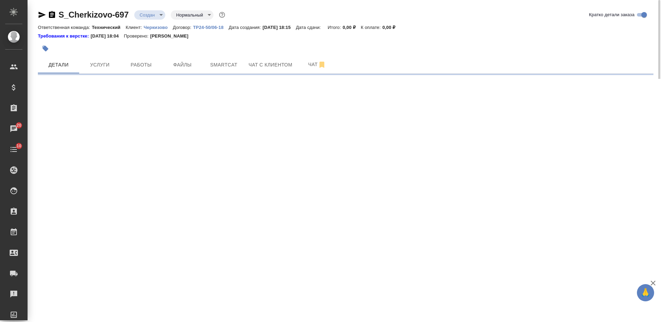
select select "RU"
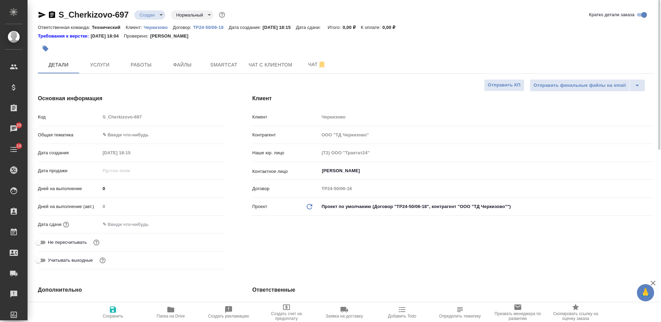
type textarea "x"
click at [108, 64] on span "Услуги" at bounding box center [99, 65] width 33 height 9
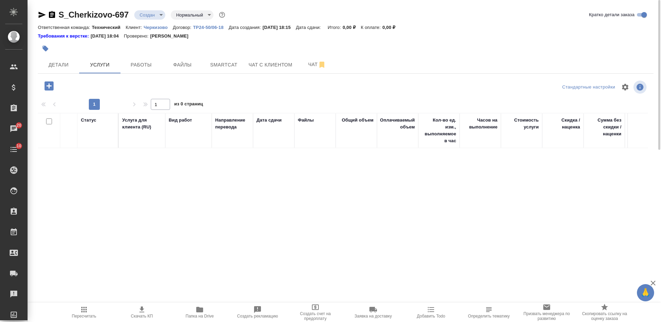
click at [51, 85] on icon "button" at bounding box center [48, 85] width 9 height 9
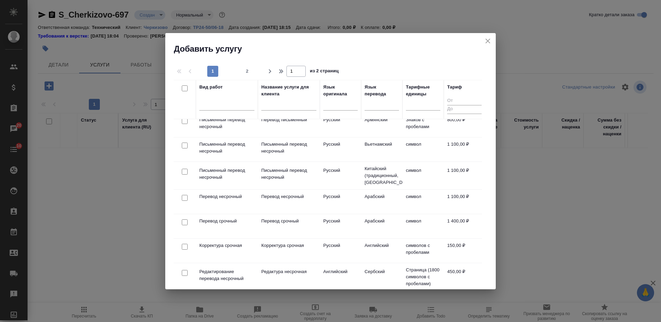
scroll to position [471, 0]
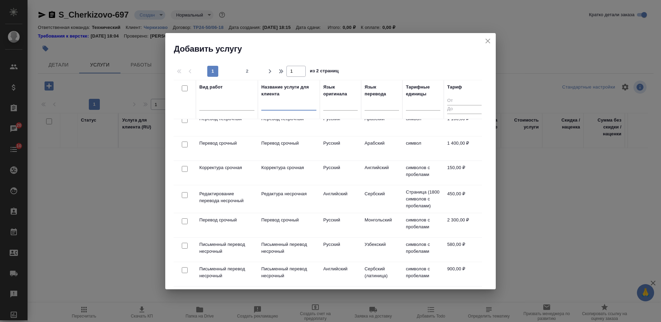
click at [295, 105] on input "text" at bounding box center [288, 106] width 55 height 9
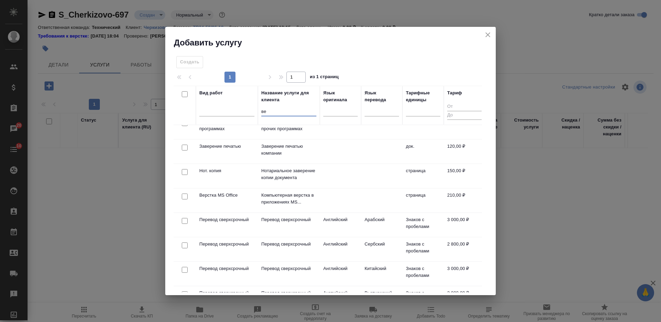
scroll to position [0, 0]
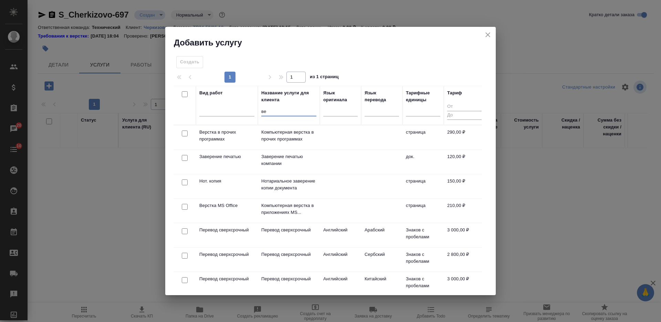
type input "ве"
click at [185, 206] on input "checkbox" at bounding box center [185, 207] width 6 height 6
checkbox input "true"
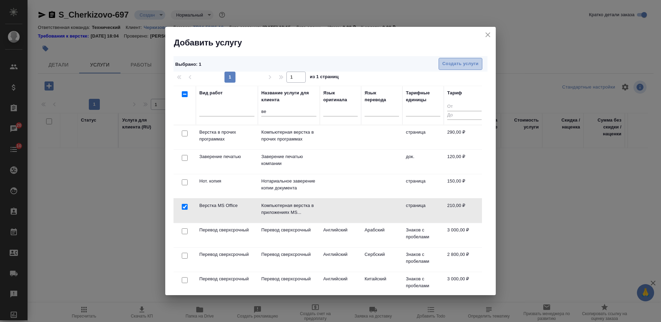
click at [444, 62] on span "Создать услуги" at bounding box center [461, 64] width 36 height 8
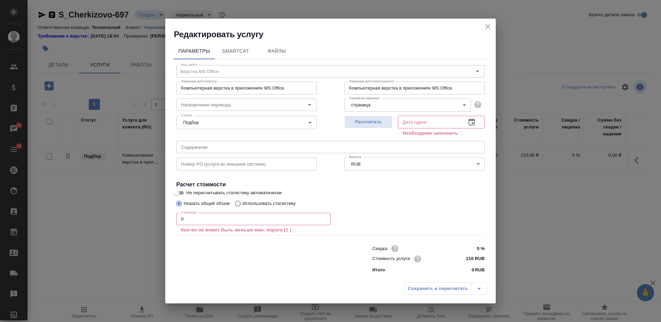
click at [422, 220] on div "Страница 0 Страница Кол-во не может быть меньше мин. порога (1 )" at bounding box center [330, 222] width 309 height 25
click at [365, 119] on span "Рассчитать" at bounding box center [368, 122] width 41 height 8
type input "[DATE] 18:18"
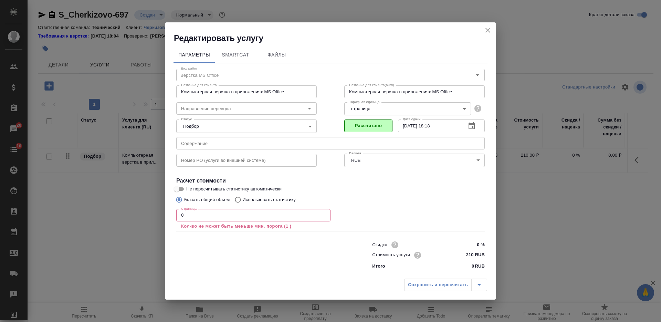
drag, startPoint x: 186, startPoint y: 220, endPoint x: 168, endPoint y: 217, distance: 17.8
click at [168, 217] on div "Параметры SmartCat Файлы Вид работ Верстка MS Office Вид работ Название для кли…" at bounding box center [330, 159] width 331 height 231
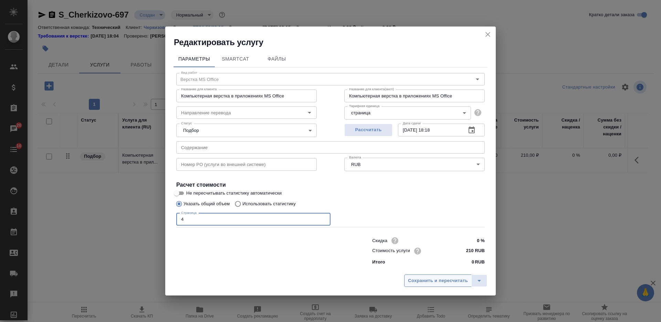
type input "4"
click at [426, 282] on span "Сохранить и пересчитать" at bounding box center [438, 281] width 60 height 8
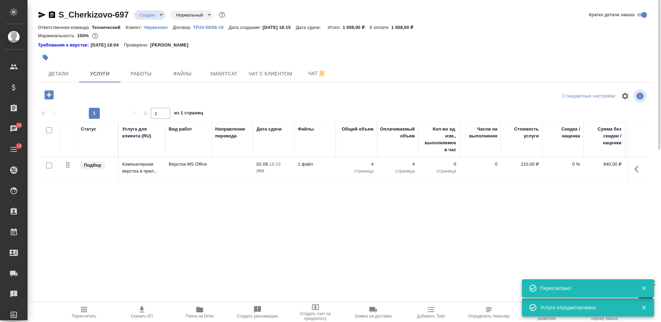
click at [48, 92] on icon "button" at bounding box center [48, 94] width 9 height 9
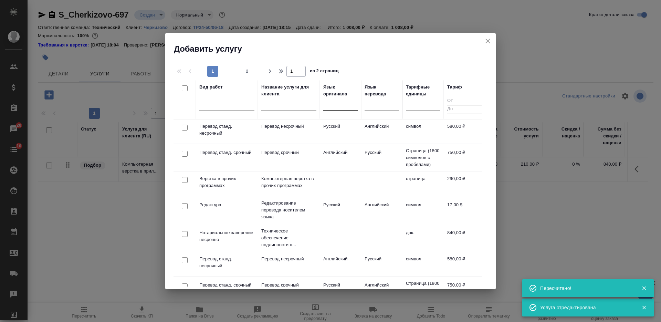
click at [338, 106] on div at bounding box center [340, 103] width 34 height 10
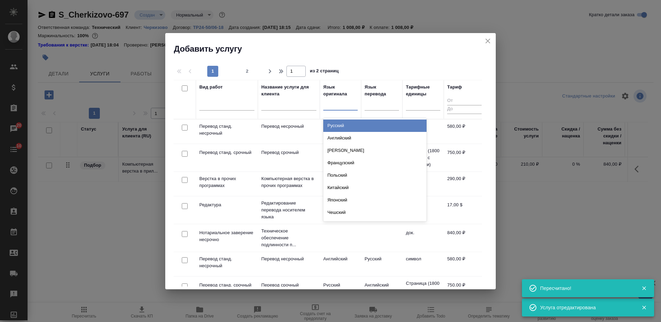
click at [348, 124] on div "Русский" at bounding box center [374, 126] width 103 height 12
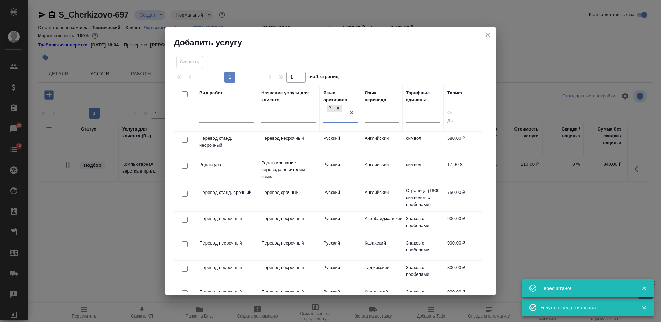
click at [381, 109] on div "Язык перевода" at bounding box center [382, 109] width 34 height 38
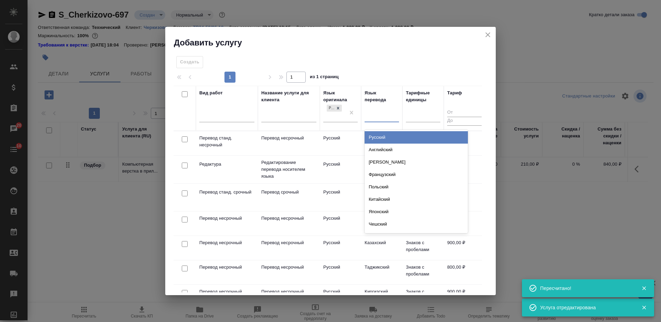
click at [381, 116] on div at bounding box center [382, 115] width 34 height 10
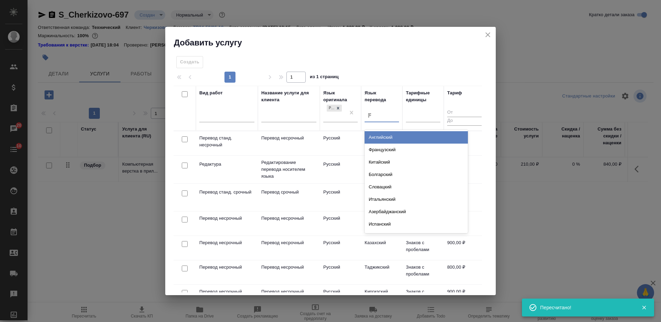
type input "аз"
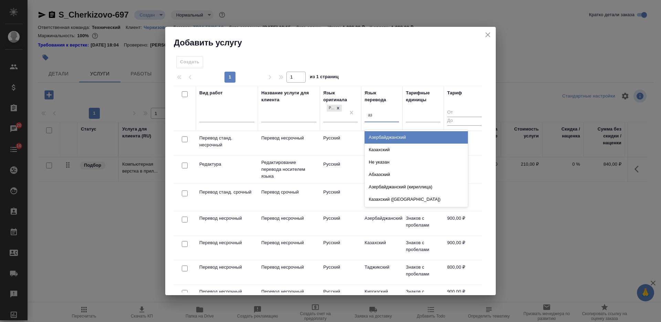
click at [385, 136] on div "Азербайджанский" at bounding box center [416, 137] width 103 height 12
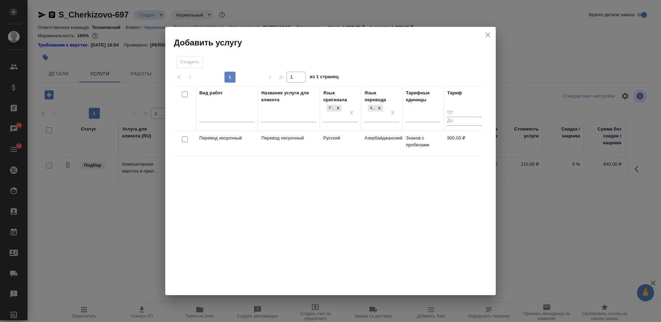
click at [185, 138] on input "checkbox" at bounding box center [185, 139] width 6 height 6
checkbox input "true"
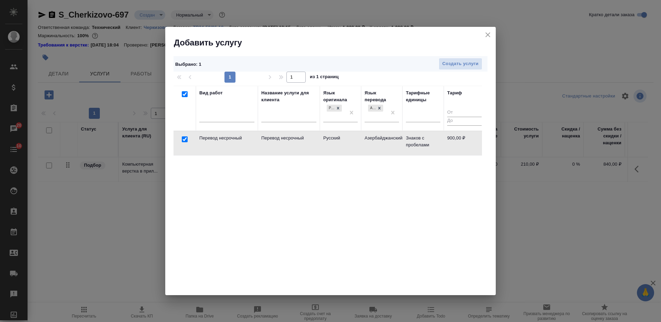
click at [465, 57] on div "Выбрано : 1 Создать услуги" at bounding box center [331, 63] width 314 height 15
click at [465, 59] on button "Создать услуги" at bounding box center [461, 64] width 44 height 12
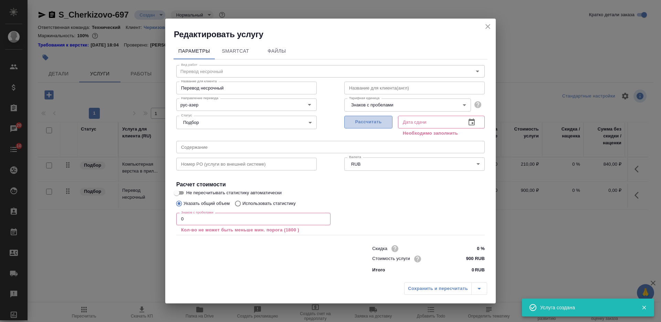
click at [353, 122] on span "Рассчитать" at bounding box center [368, 122] width 41 height 8
type input "[DATE] 18:18"
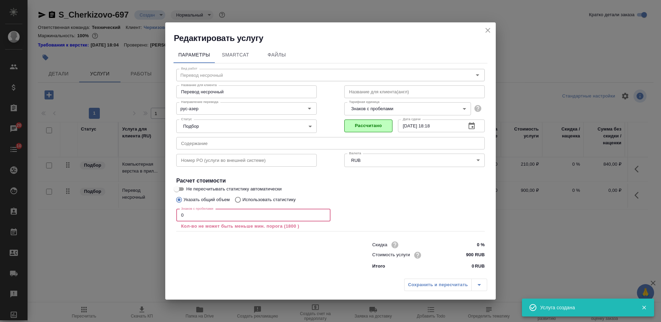
drag, startPoint x: 177, startPoint y: 220, endPoint x: 172, endPoint y: 218, distance: 5.7
click at [173, 218] on div "Параметры SmartCat Файлы Вид работ Перевод несрочный Вид работ Название для кли…" at bounding box center [330, 159] width 331 height 231
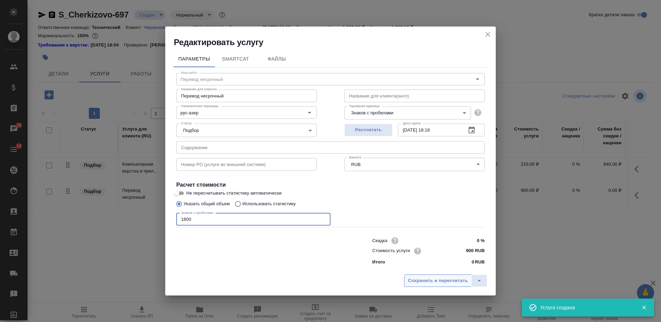
type input "1800"
click at [431, 280] on span "Сохранить и пересчитать" at bounding box center [438, 281] width 60 height 8
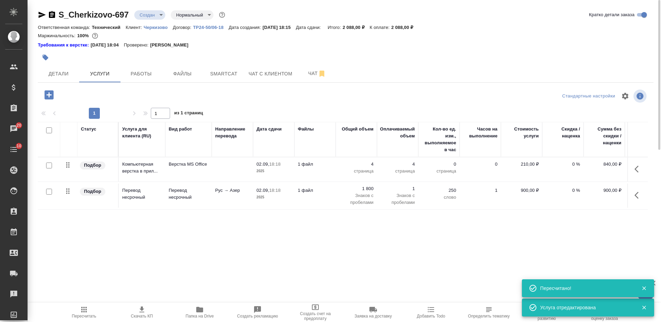
drag, startPoint x: 67, startPoint y: 167, endPoint x: 71, endPoint y: 196, distance: 29.6
click at [71, 196] on table "Статус Услуга для клиента (RU) Вид работ Направление перевода Дата сдачи Файлы …" at bounding box center [362, 166] width 649 height 88
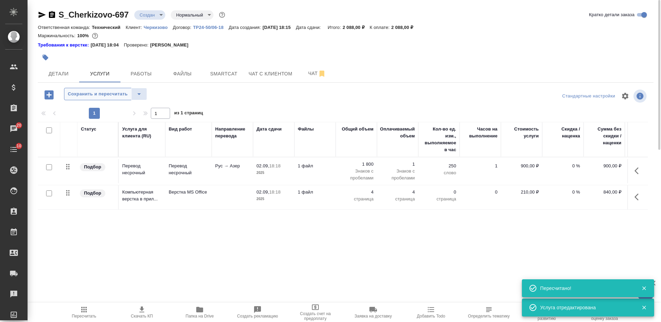
click at [93, 94] on span "Сохранить и пересчитать" at bounding box center [98, 94] width 60 height 8
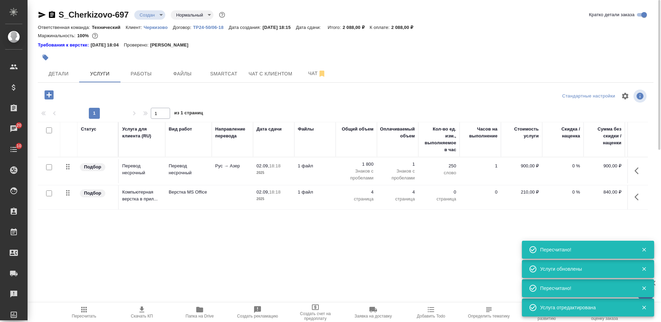
click at [48, 168] on input "checkbox" at bounding box center [49, 167] width 6 height 6
checkbox input "true"
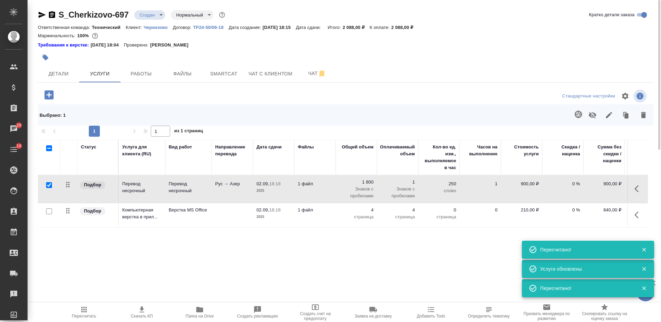
click at [583, 116] on button "button" at bounding box center [578, 114] width 17 height 17
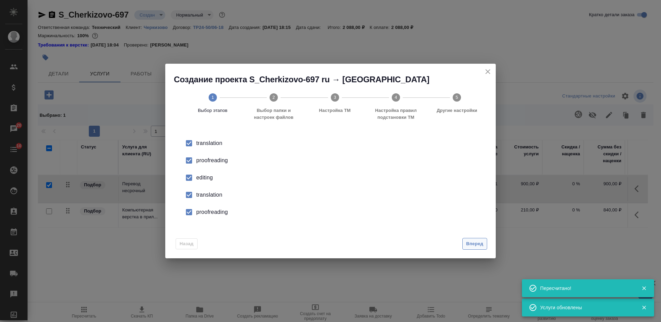
click at [482, 243] on span "Вперед" at bounding box center [474, 244] width 17 height 8
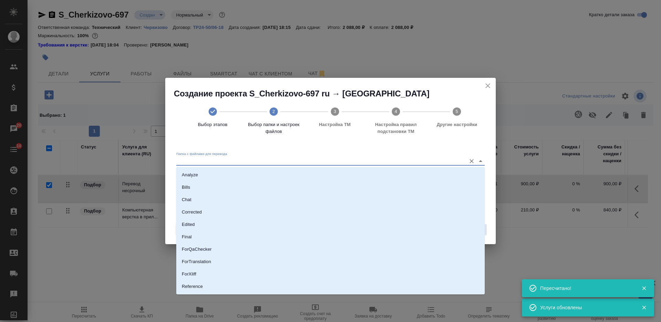
click at [325, 160] on input "Папка с файлами для перевода" at bounding box center [319, 161] width 287 height 8
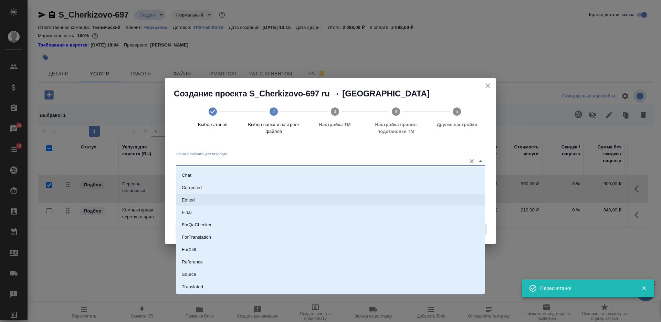
scroll to position [36, 0]
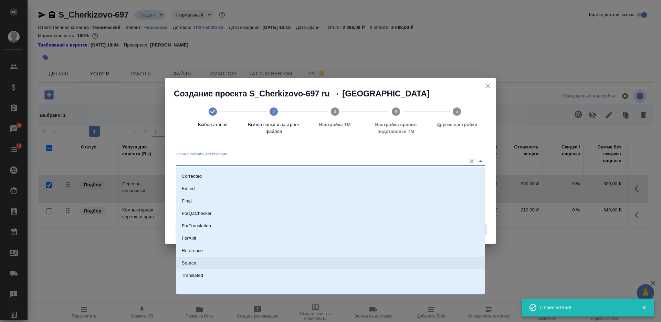
click at [306, 259] on li "Source" at bounding box center [330, 263] width 309 height 12
type input "Source"
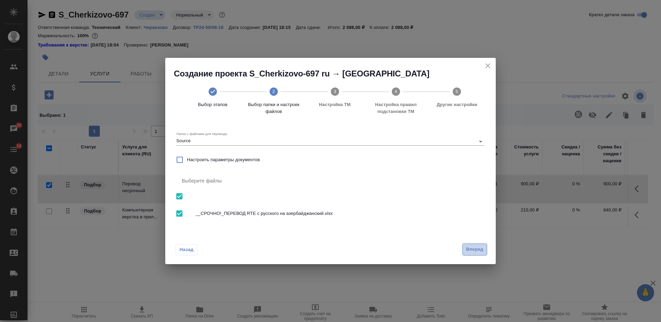
click at [474, 247] on span "Вперед" at bounding box center [474, 250] width 17 height 8
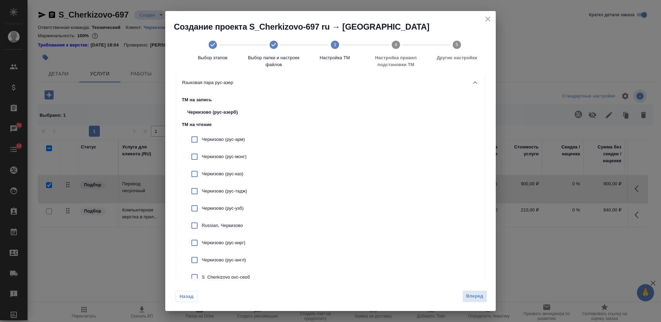
scroll to position [0, 0]
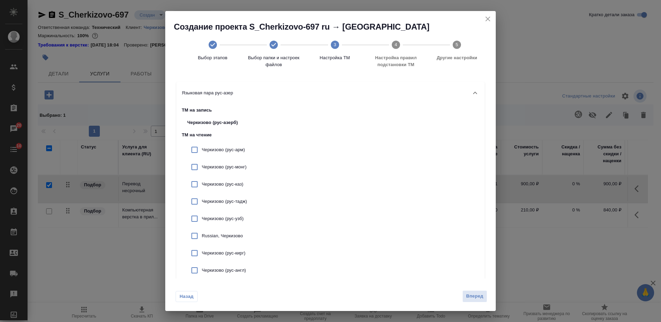
click at [193, 236] on input "checkbox" at bounding box center [194, 236] width 14 height 14
checkbox input "true"
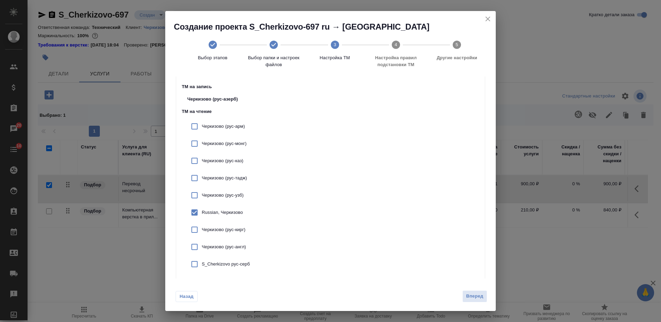
scroll to position [31, 0]
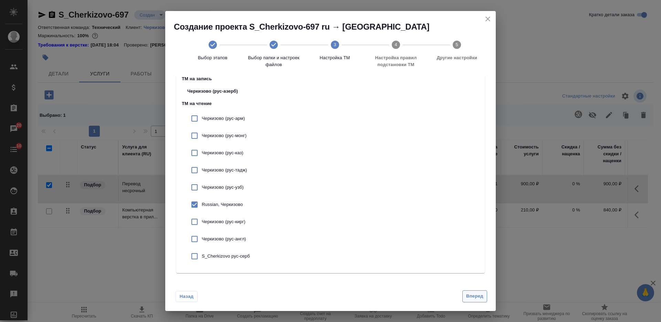
click at [478, 298] on span "Вперед" at bounding box center [474, 296] width 17 height 8
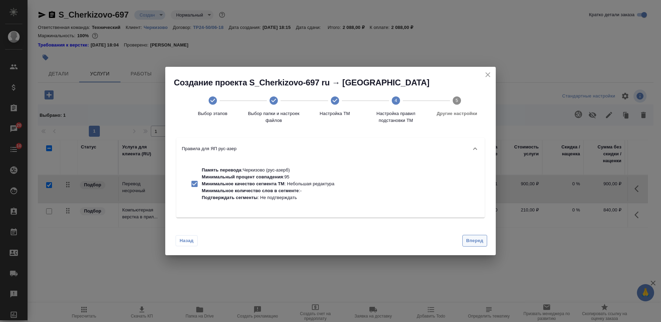
scroll to position [0, 0]
click at [472, 239] on span "Вперед" at bounding box center [474, 241] width 17 height 8
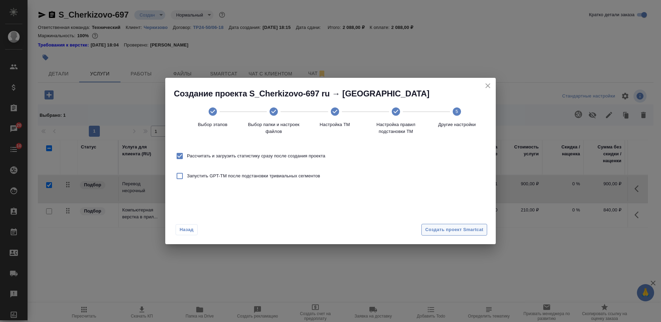
click at [471, 231] on span "Создать проект Smartcat" at bounding box center [454, 230] width 58 height 8
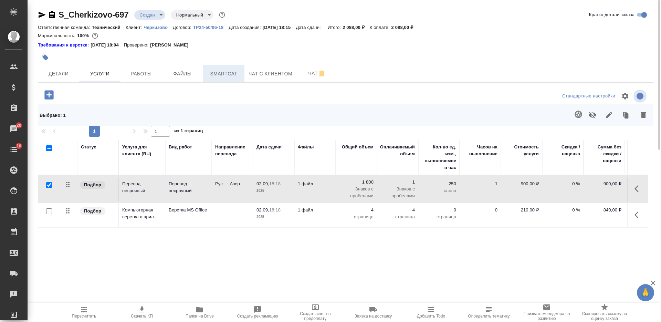
click at [231, 73] on span "Smartcat" at bounding box center [223, 74] width 33 height 9
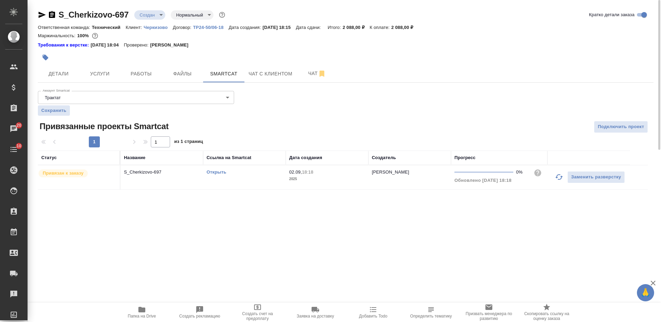
click at [211, 169] on div "Открыть" at bounding box center [245, 172] width 76 height 7
click at [216, 172] on link "Открыть" at bounding box center [217, 171] width 20 height 5
click at [106, 77] on span "Услуги" at bounding box center [99, 74] width 33 height 9
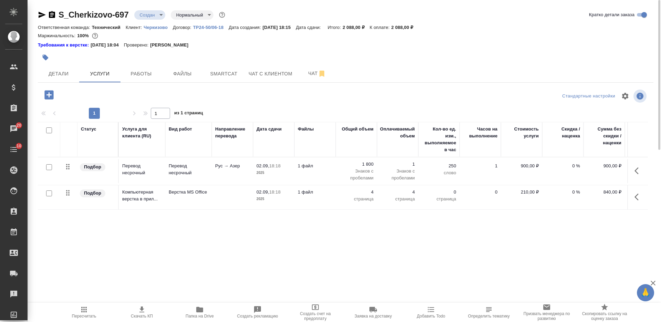
click at [249, 199] on td at bounding box center [232, 197] width 41 height 24
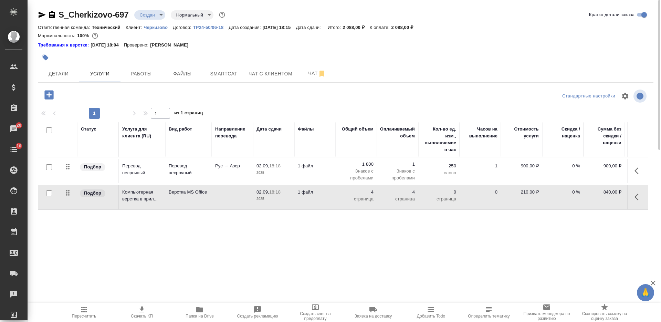
click at [249, 199] on td at bounding box center [232, 197] width 41 height 24
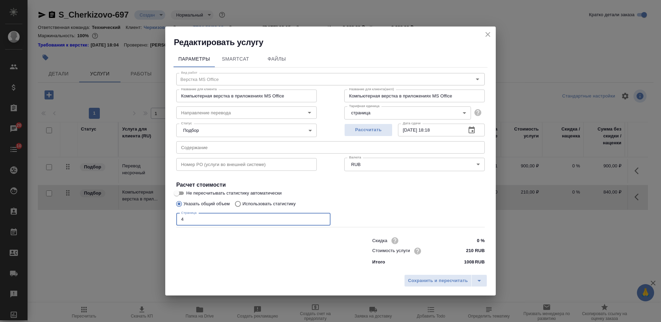
click at [175, 220] on div "Вид работ Верстка MS Office Вид работ Название для клиента Компьютерная верстка…" at bounding box center [331, 168] width 314 height 201
type input "2"
click at [423, 280] on span "Сохранить и пересчитать" at bounding box center [438, 281] width 60 height 8
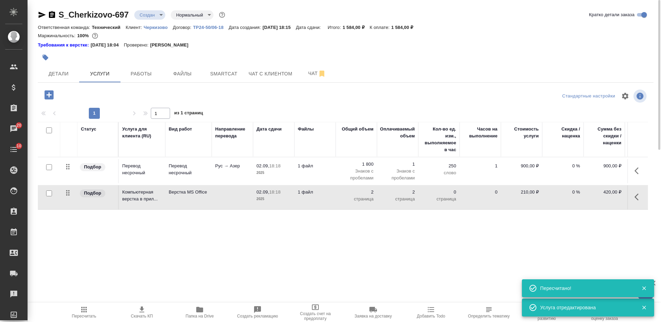
click at [324, 164] on p "1 файл" at bounding box center [315, 166] width 34 height 7
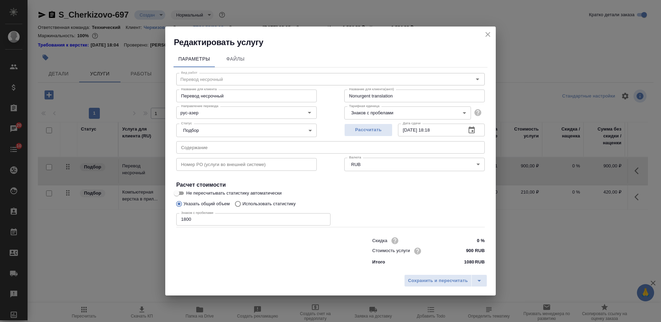
click at [258, 215] on input "1800" at bounding box center [253, 219] width 154 height 12
paste input "9578"
type input "9578"
click at [440, 283] on span "Сохранить и пересчитать" at bounding box center [438, 281] width 60 height 8
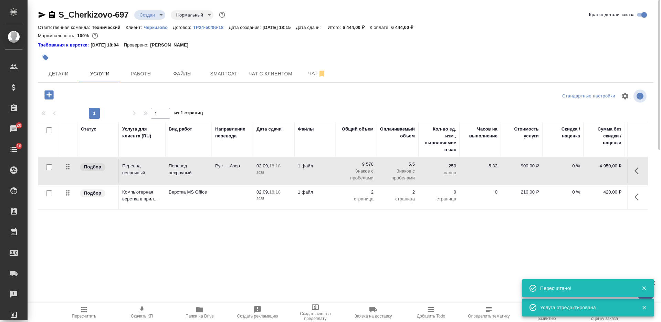
click at [48, 129] on input "checkbox" at bounding box center [49, 130] width 6 height 6
checkbox input "true"
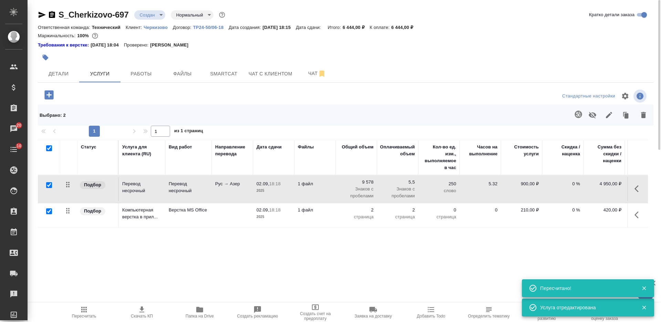
click at [609, 120] on button "button" at bounding box center [609, 115] width 17 height 18
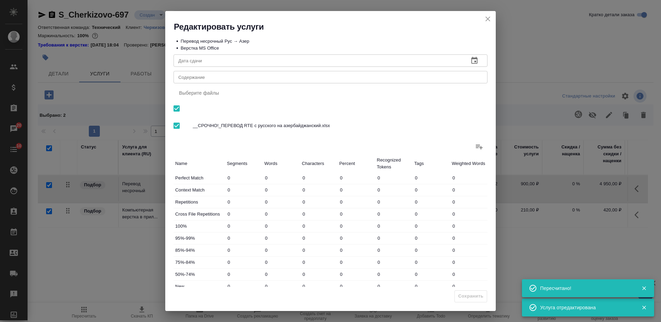
click at [284, 78] on textarea "Содержание" at bounding box center [330, 77] width 304 height 5
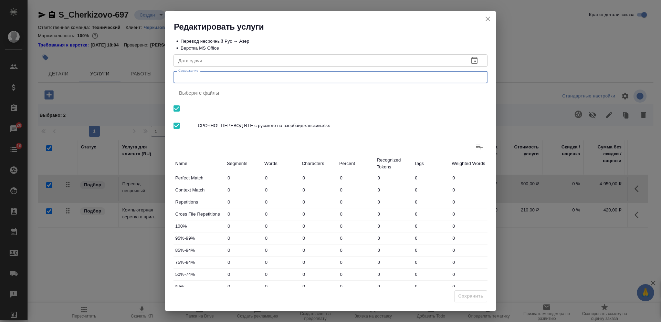
paste textarea "Перевод на азербайджанский язык"
type textarea "Перевод на азербайджанский язык"
click at [473, 297] on span "Сохранить" at bounding box center [470, 296] width 25 height 8
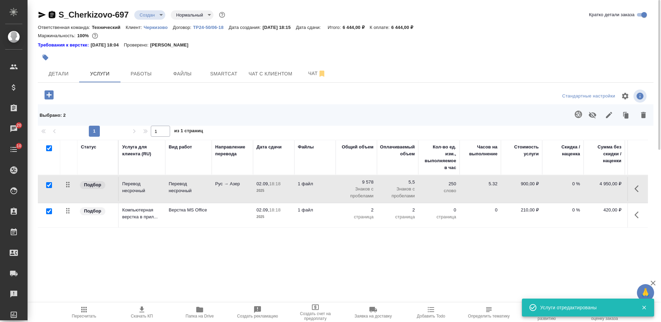
click at [50, 12] on icon "button" at bounding box center [52, 14] width 6 height 7
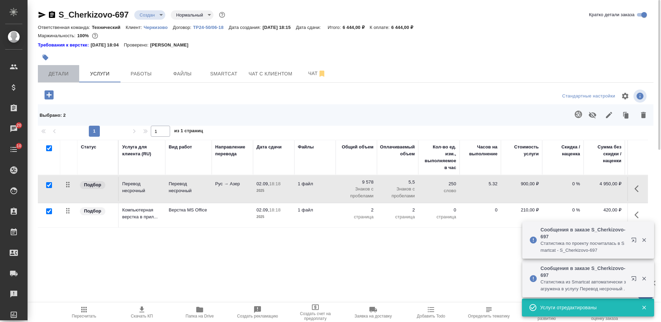
click at [48, 68] on button "Детали" at bounding box center [58, 73] width 41 height 17
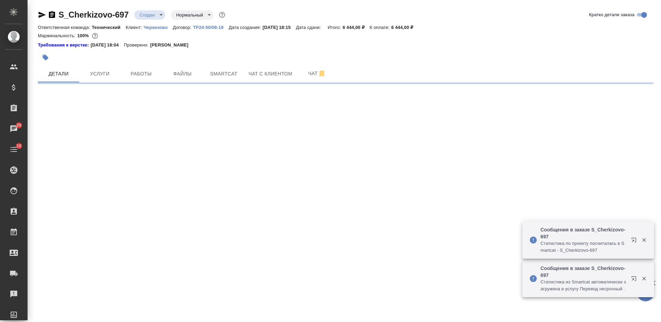
select select "RU"
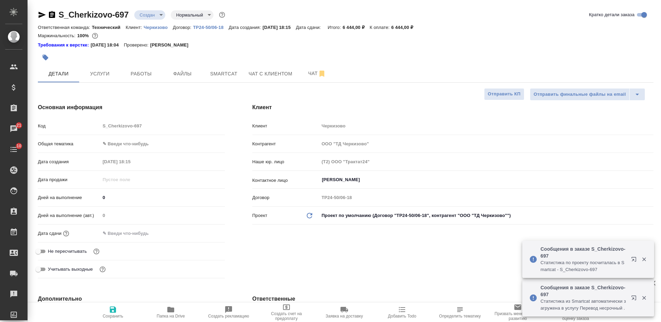
type textarea "x"
click at [111, 310] on icon "button" at bounding box center [113, 310] width 6 height 6
type textarea "x"
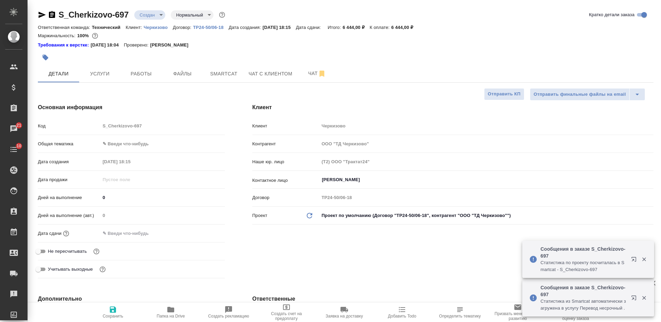
type textarea "x"
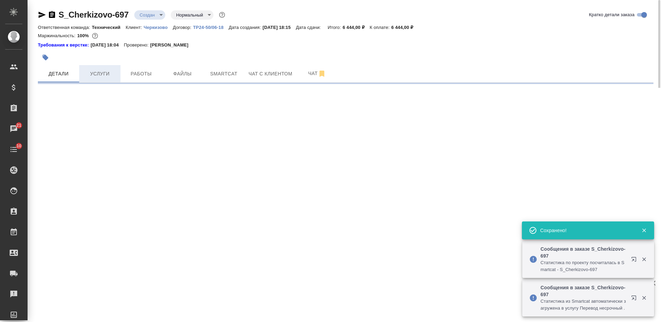
select select "RU"
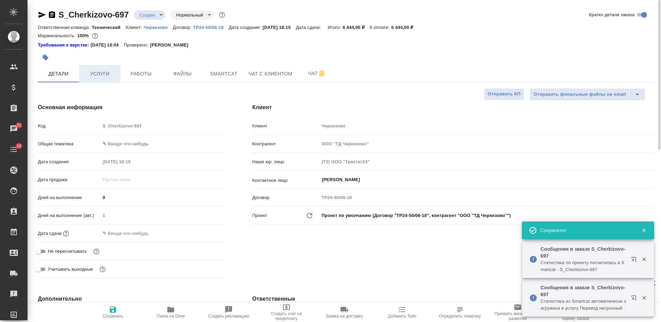
type textarea "x"
click at [118, 145] on body "🙏 .cls-1 fill:#fff; AWATERA [PERSON_NAME] Спецификации Заказы 21 Чаты 10 Todo П…" at bounding box center [330, 161] width 661 height 322
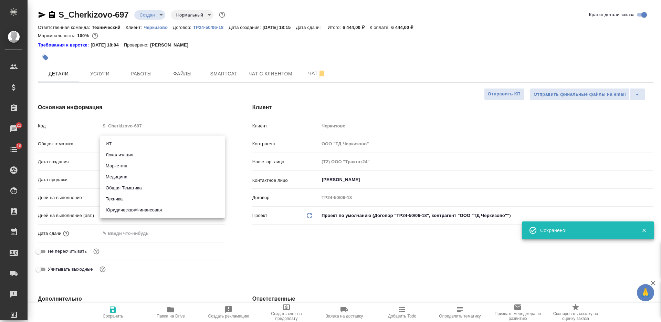
click at [131, 198] on li "Техника" at bounding box center [162, 199] width 125 height 11
type input "tech"
type textarea "x"
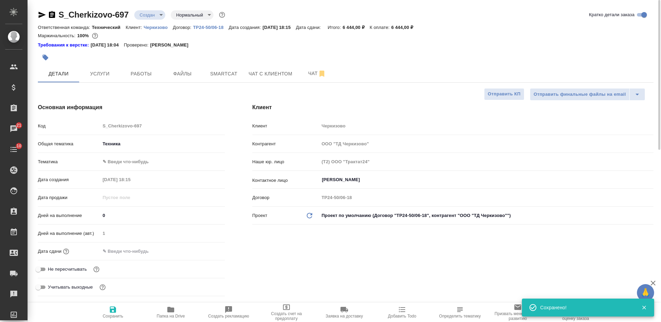
click at [124, 162] on body "🙏 .cls-1 fill:#fff; AWATERA [PERSON_NAME] Спецификации Заказы 21 Чаты 10 Todo П…" at bounding box center [330, 161] width 661 height 322
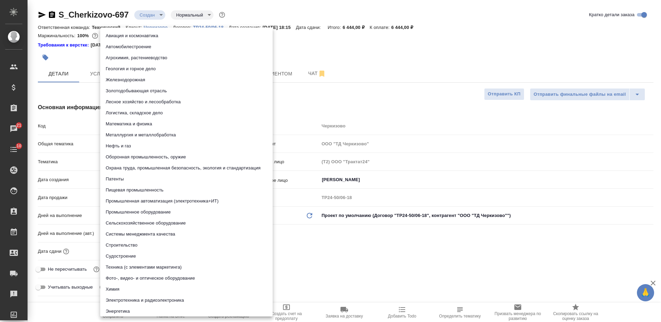
click at [137, 189] on li "Пищевая промышленность" at bounding box center [186, 190] width 173 height 11
type textarea "x"
type input "5a8b8b956a9677013d343d8f"
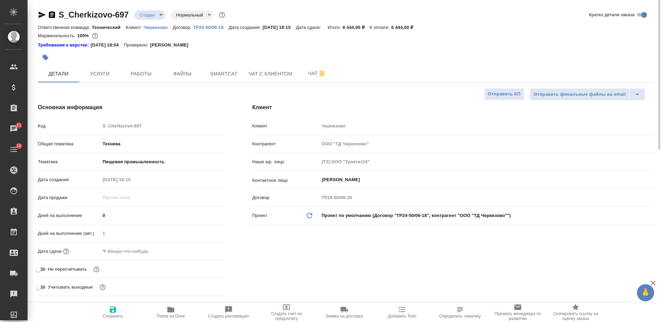
click at [116, 315] on span "Сохранить" at bounding box center [113, 316] width 21 height 5
type textarea "x"
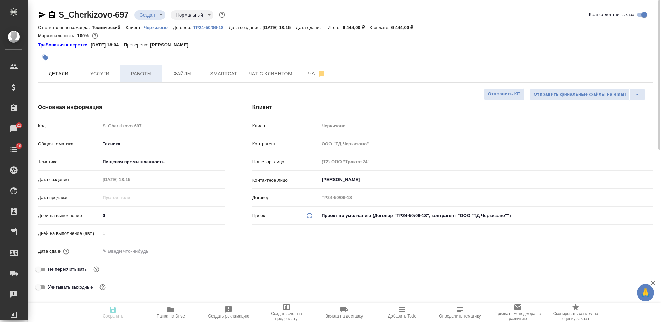
type textarea "x"
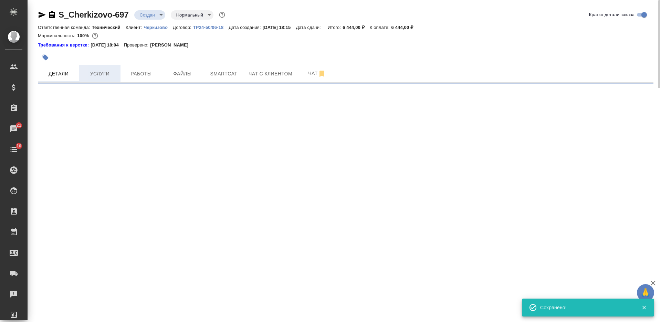
select select "RU"
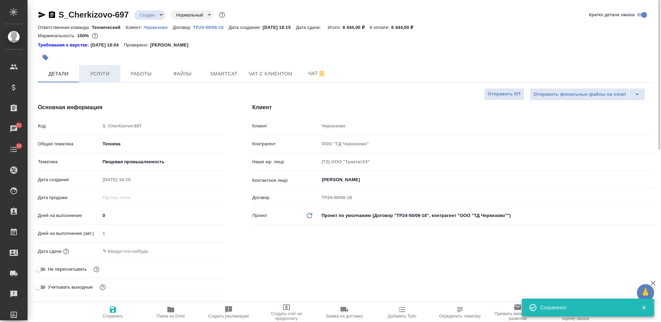
type textarea "x"
click at [105, 78] on button "Услуги" at bounding box center [99, 73] width 41 height 17
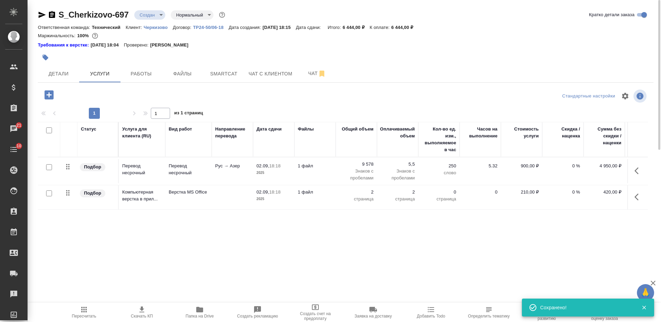
click at [148, 312] on span "Скачать КП" at bounding box center [142, 311] width 50 height 13
click at [54, 16] on icon "button" at bounding box center [52, 14] width 6 height 7
